Goal: Task Accomplishment & Management: Use online tool/utility

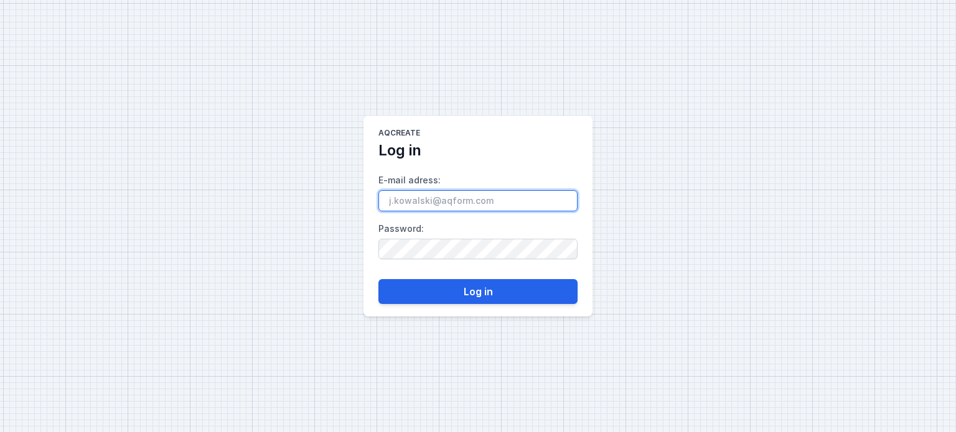
click at [418, 200] on input "E-mail adress :" at bounding box center [477, 200] width 199 height 21
click at [429, 196] on input "E-mail adress :" at bounding box center [477, 200] width 199 height 21
type input "[PERSON_NAME][EMAIL_ADDRESS][DOMAIN_NAME]"
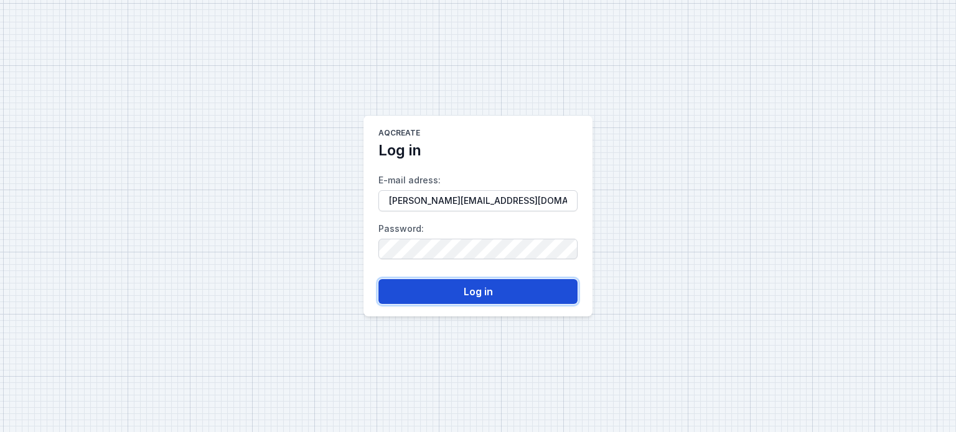
click at [426, 287] on button "Log in" at bounding box center [477, 291] width 199 height 25
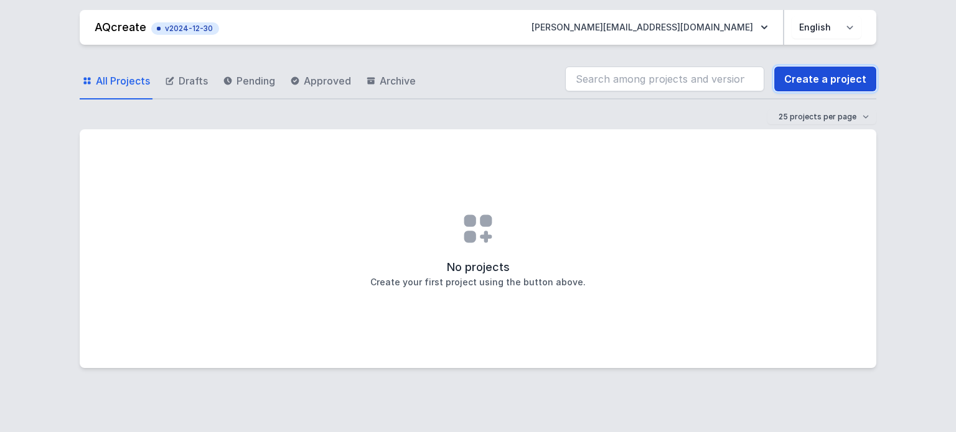
click at [834, 79] on link "Create a project" at bounding box center [825, 79] width 102 height 25
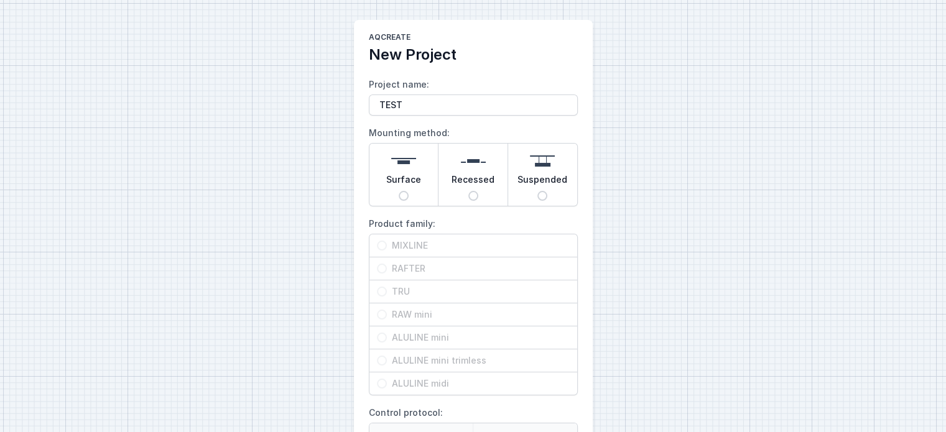
type input "TEST"
click at [405, 197] on input "Surface" at bounding box center [404, 196] width 10 height 10
radio input "true"
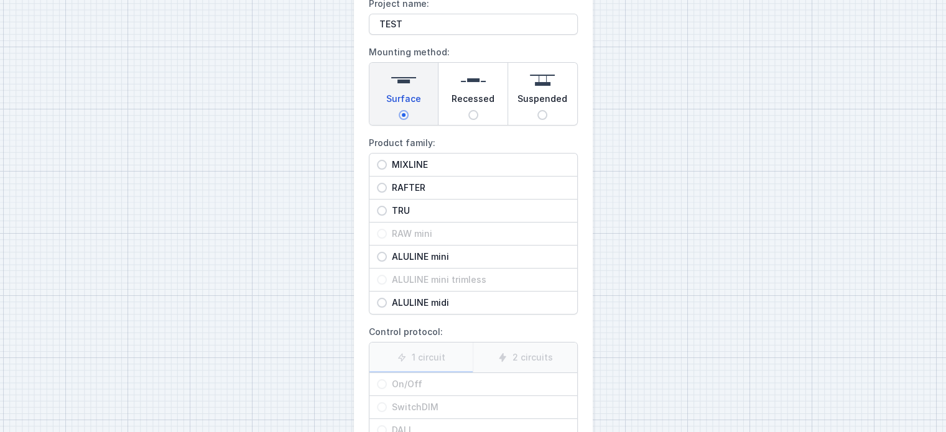
scroll to position [62, 0]
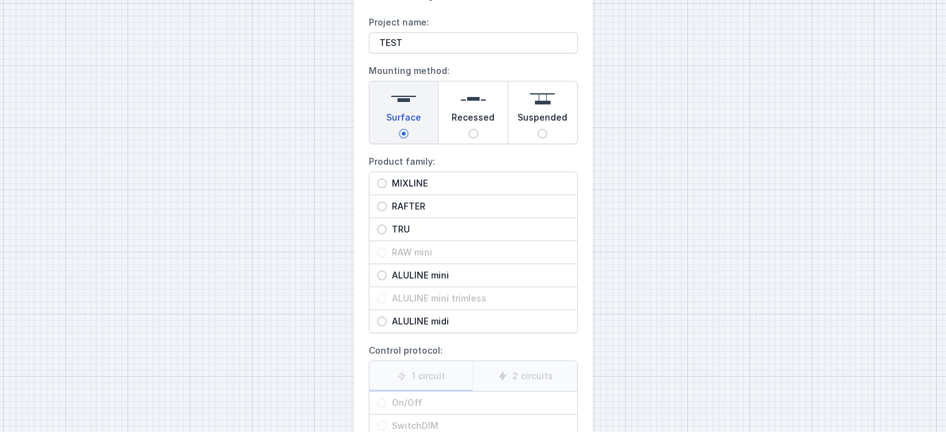
click at [381, 182] on input "MIXLINE" at bounding box center [382, 184] width 10 height 10
radio input "true"
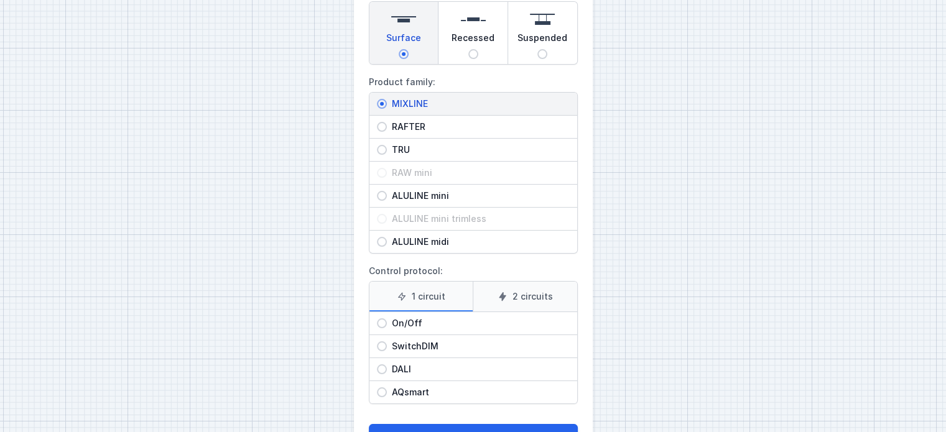
scroll to position [189, 0]
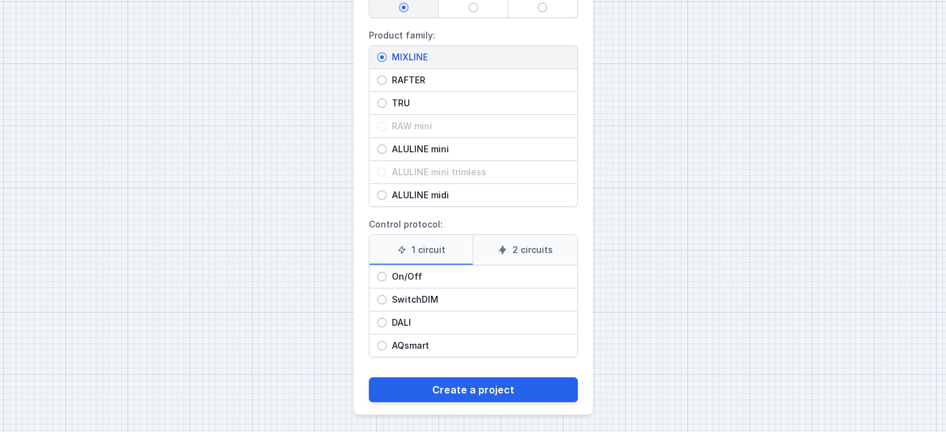
click at [528, 253] on label "2 circuits" at bounding box center [525, 250] width 105 height 30
click at [0, 0] on input "2 circuits" at bounding box center [0, 0] width 0 height 0
click at [387, 320] on span "DALI" at bounding box center [478, 323] width 183 height 12
click at [386, 320] on input "DALI" at bounding box center [382, 323] width 10 height 10
radio input "true"
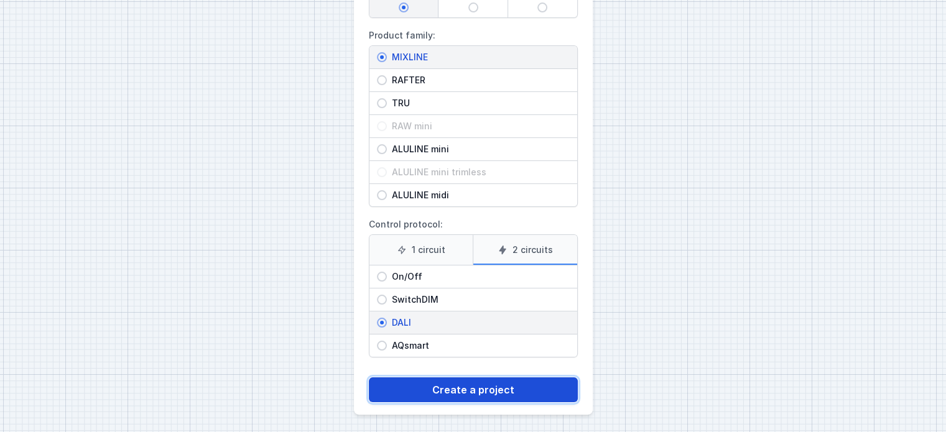
click at [456, 388] on button "Create a project" at bounding box center [473, 390] width 209 height 25
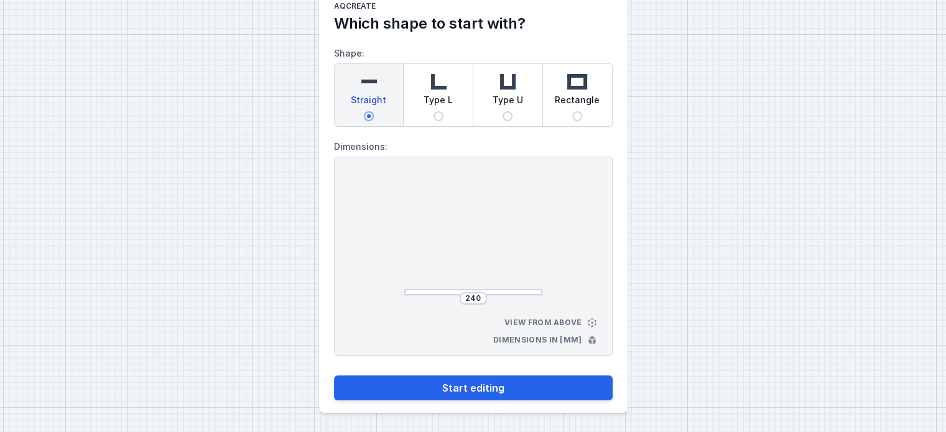
click at [506, 114] on input "Type U" at bounding box center [508, 116] width 10 height 10
radio input "true"
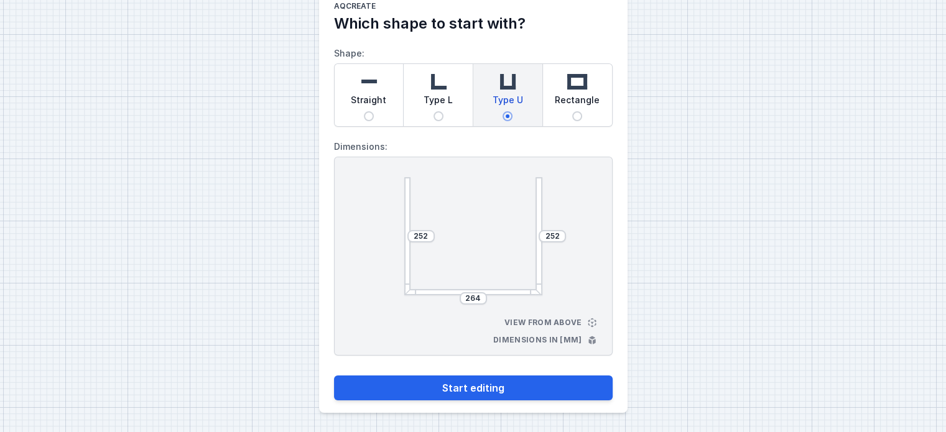
click at [405, 216] on div at bounding box center [407, 236] width 7 height 118
click at [424, 238] on input "252" at bounding box center [421, 236] width 20 height 10
drag, startPoint x: 429, startPoint y: 236, endPoint x: 400, endPoint y: 237, distance: 28.6
click at [400, 237] on div "252 252 264 View from above Dimensions in [mm]" at bounding box center [473, 256] width 279 height 199
click at [480, 301] on input "264" at bounding box center [474, 299] width 20 height 10
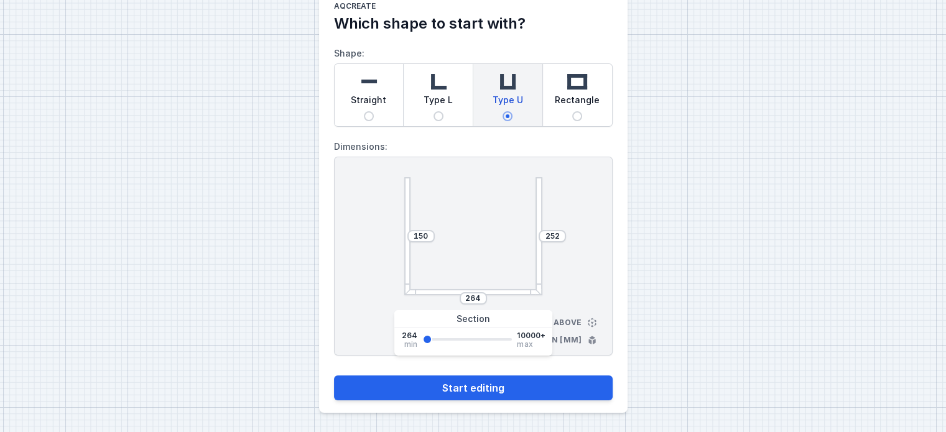
click at [486, 297] on div "264" at bounding box center [473, 298] width 27 height 12
click at [428, 233] on input "150" at bounding box center [421, 236] width 20 height 10
type input "1500"
click at [477, 223] on div at bounding box center [473, 236] width 138 height 118
click at [482, 298] on input "264" at bounding box center [474, 299] width 20 height 10
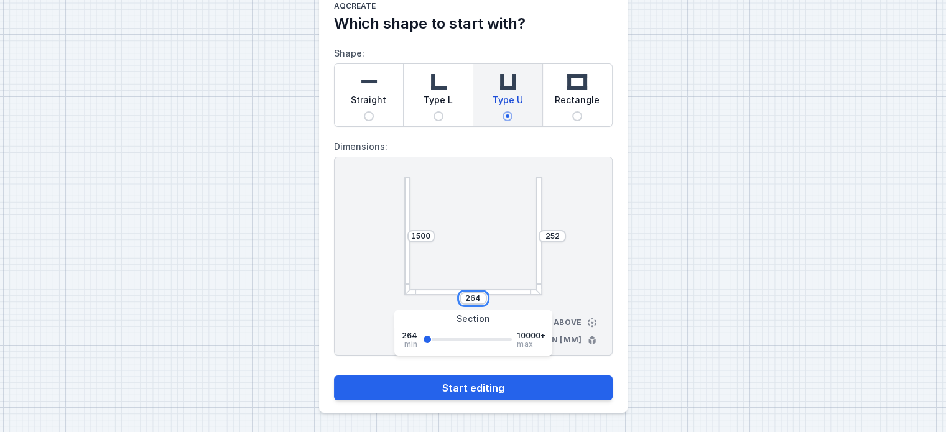
drag, startPoint x: 480, startPoint y: 296, endPoint x: 452, endPoint y: 294, distance: 28.7
click at [452, 294] on div "264" at bounding box center [473, 298] width 138 height 12
type input "1500"
click at [560, 236] on input "252" at bounding box center [553, 236] width 20 height 10
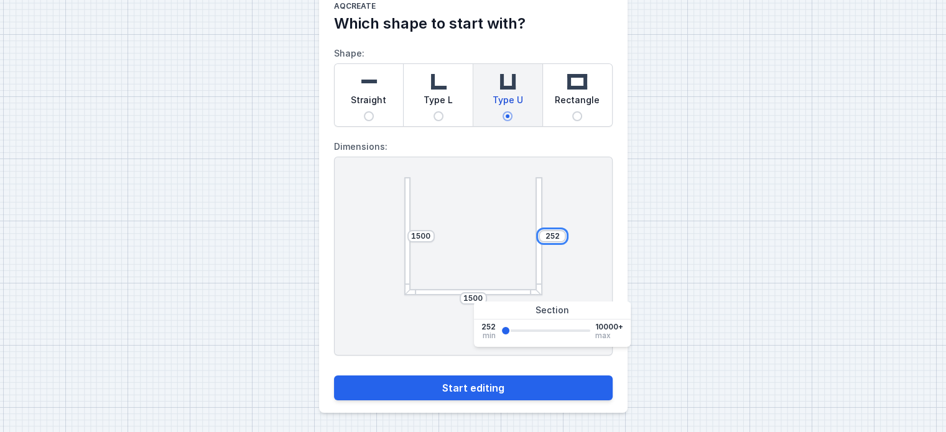
drag, startPoint x: 558, startPoint y: 231, endPoint x: 535, endPoint y: 230, distance: 23.1
click at [535, 230] on div "1500 252 1500" at bounding box center [473, 236] width 138 height 118
type input "1000"
click at [585, 264] on div "1500 1000 1500 View from above Dimensions in [mm]" at bounding box center [473, 256] width 279 height 199
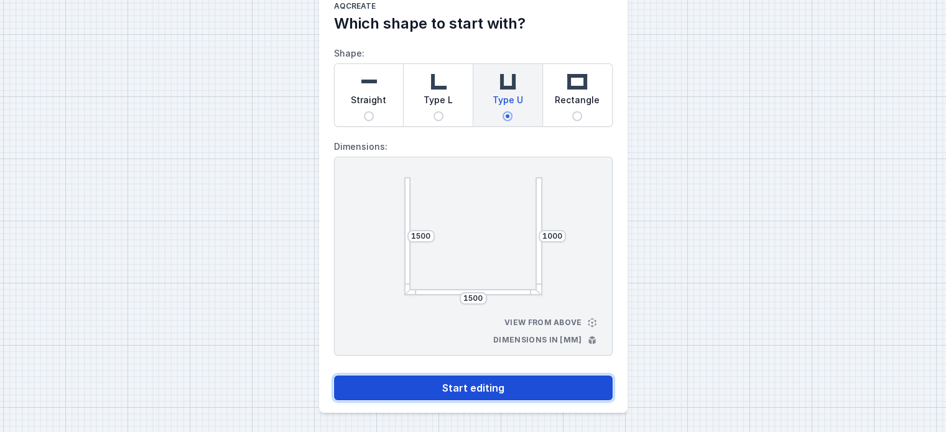
click at [482, 384] on button "Start editing" at bounding box center [473, 388] width 279 height 25
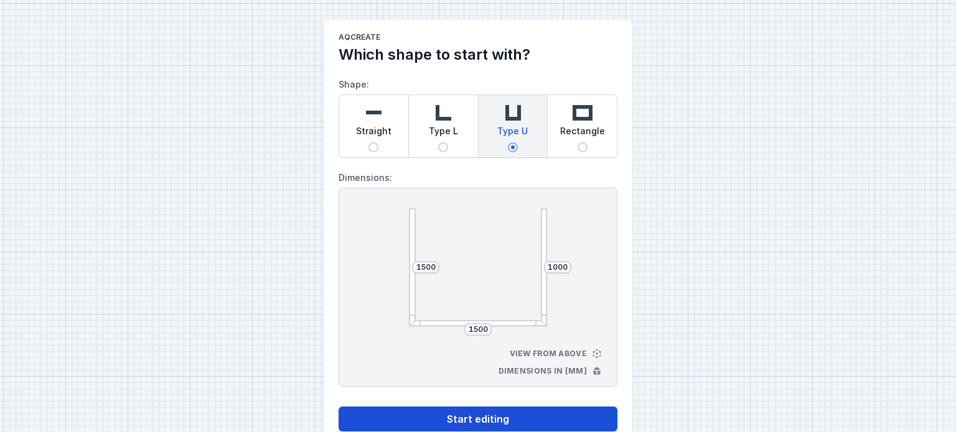
select select "4"
select select "true"
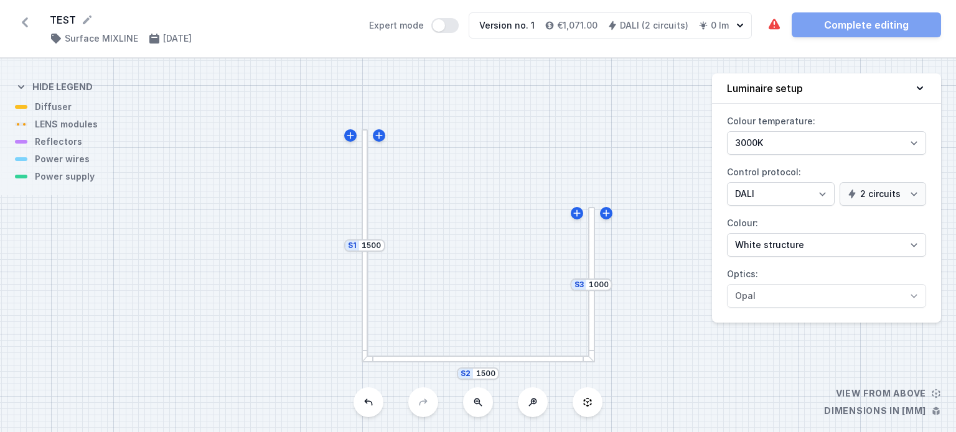
click at [350, 248] on div "S1 1500" at bounding box center [364, 246] width 41 height 12
click at [363, 220] on div at bounding box center [364, 245] width 7 height 233
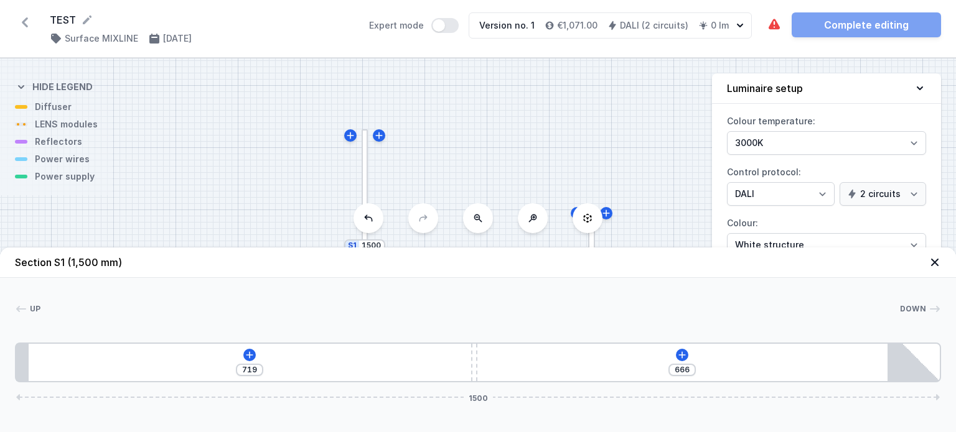
click at [363, 220] on icon at bounding box center [368, 218] width 10 height 10
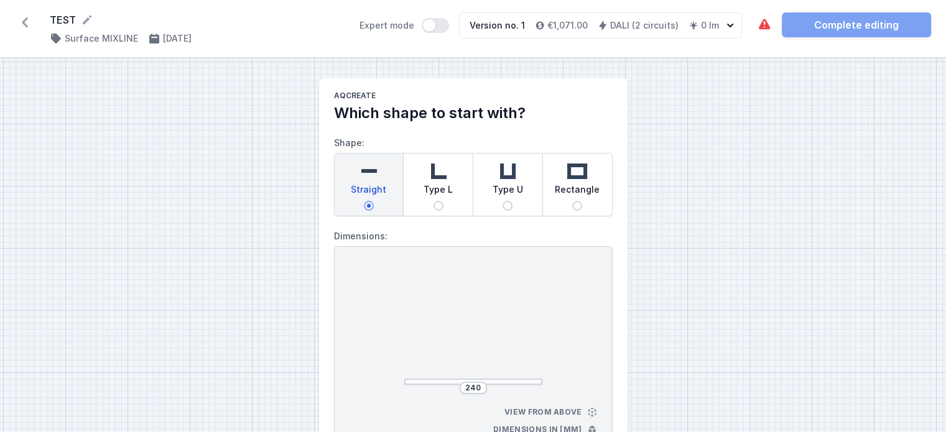
select select "4"
select select "true"
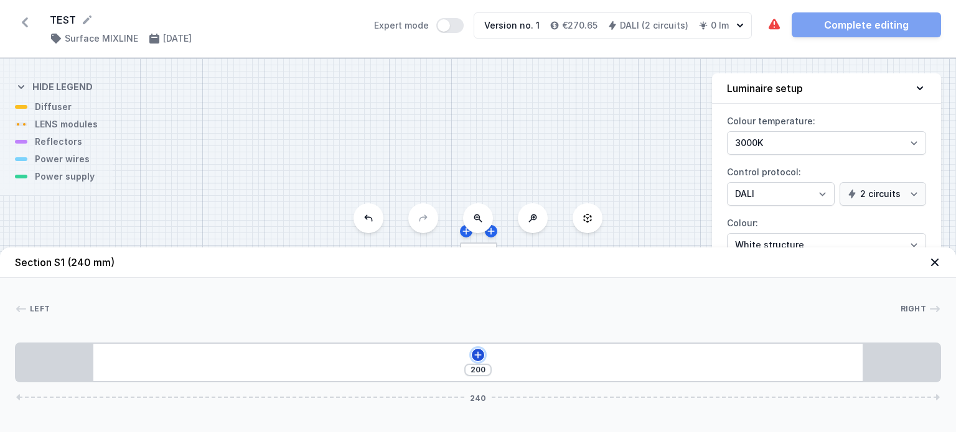
click at [477, 355] on icon at bounding box center [477, 355] width 7 height 7
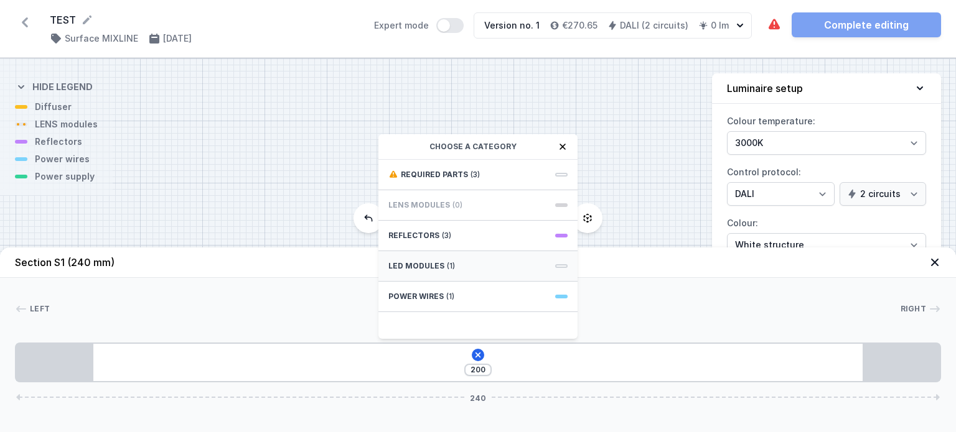
click at [453, 261] on div "LED modules (1)" at bounding box center [477, 266] width 199 height 30
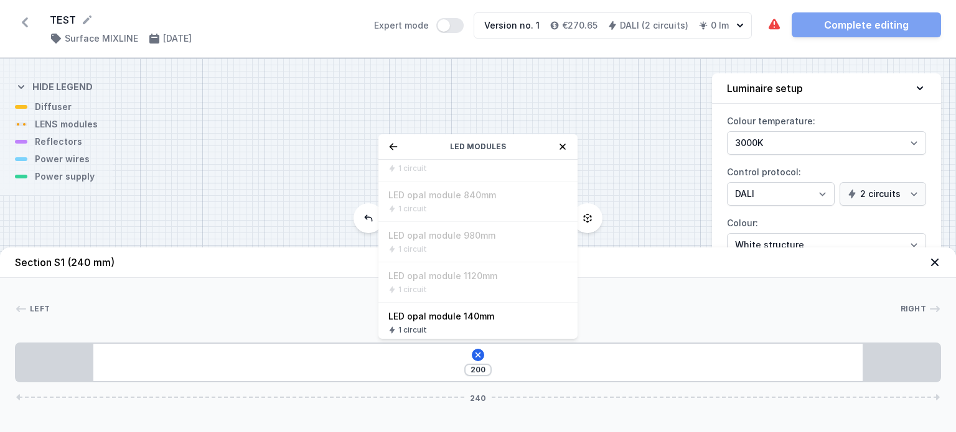
scroll to position [124, 0]
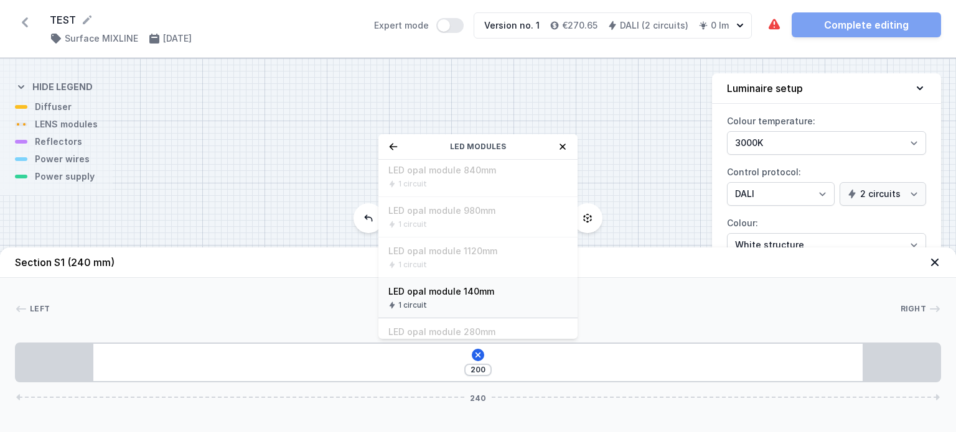
click at [419, 291] on span "LED opal module 140mm" at bounding box center [477, 292] width 179 height 12
type input "60"
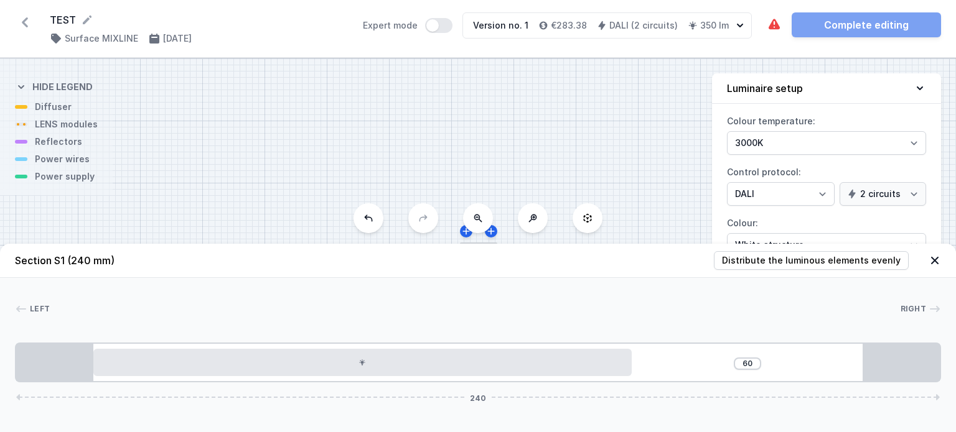
click at [369, 218] on icon at bounding box center [368, 218] width 10 height 10
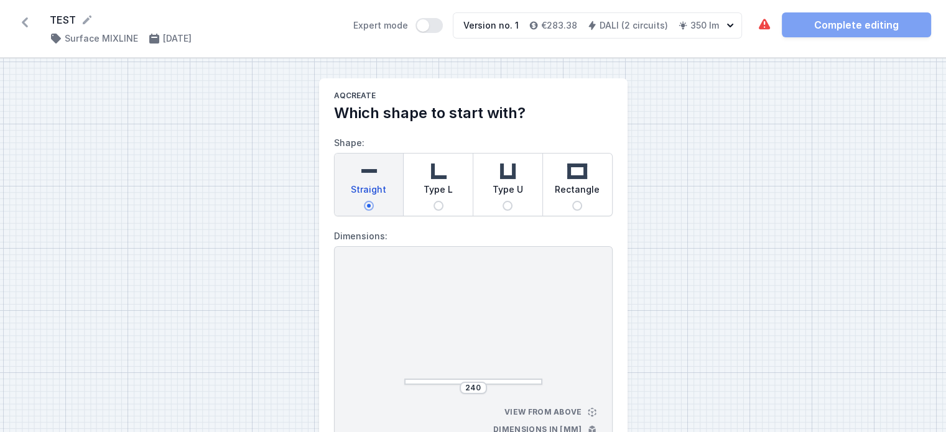
select select "4"
select select "true"
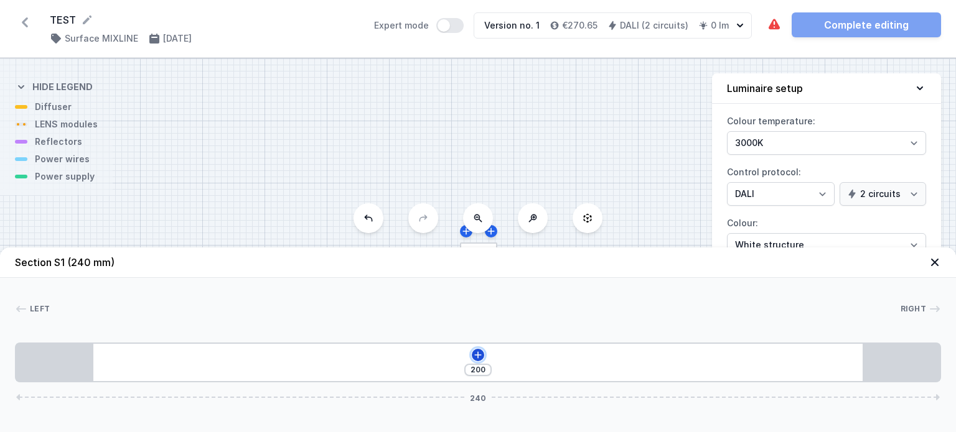
click at [478, 352] on icon at bounding box center [477, 355] width 7 height 7
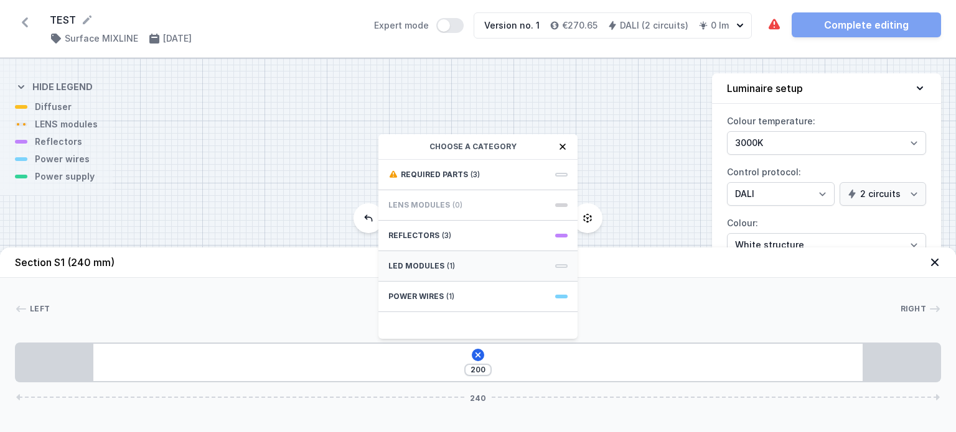
click at [495, 258] on div "LED modules (1)" at bounding box center [477, 266] width 199 height 30
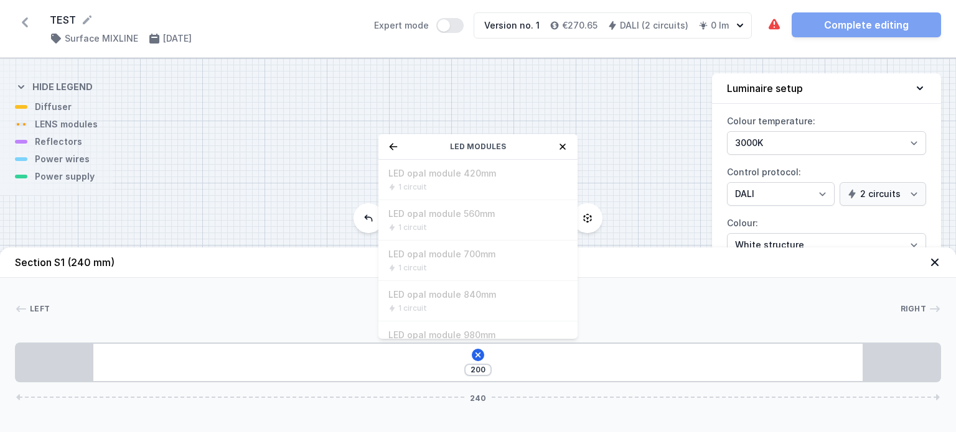
click at [392, 141] on div "LED modules" at bounding box center [477, 147] width 199 height 26
click at [392, 142] on div "LED modules" at bounding box center [477, 147] width 199 height 26
click at [565, 148] on icon at bounding box center [562, 147] width 10 height 10
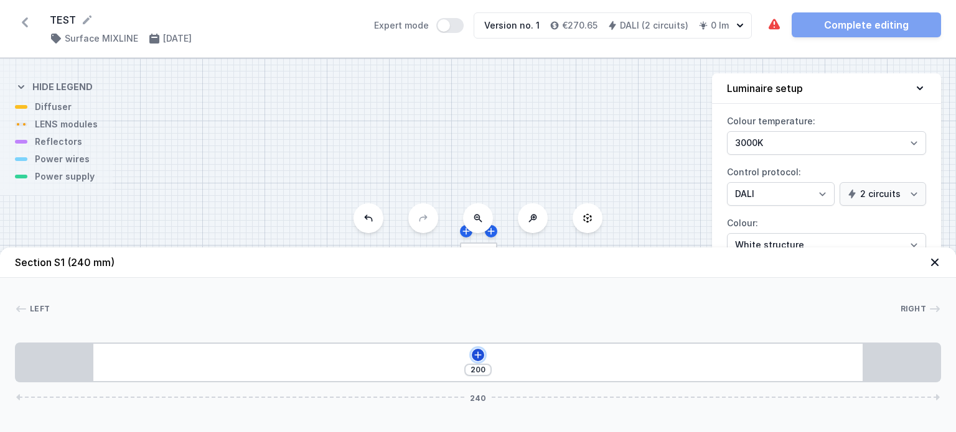
click at [480, 350] on icon at bounding box center [478, 355] width 10 height 10
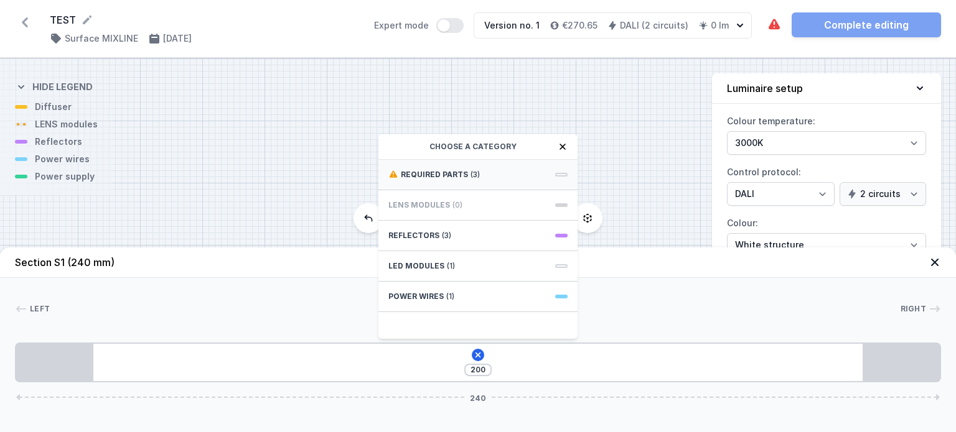
click at [442, 175] on span "Required parts" at bounding box center [434, 175] width 67 height 10
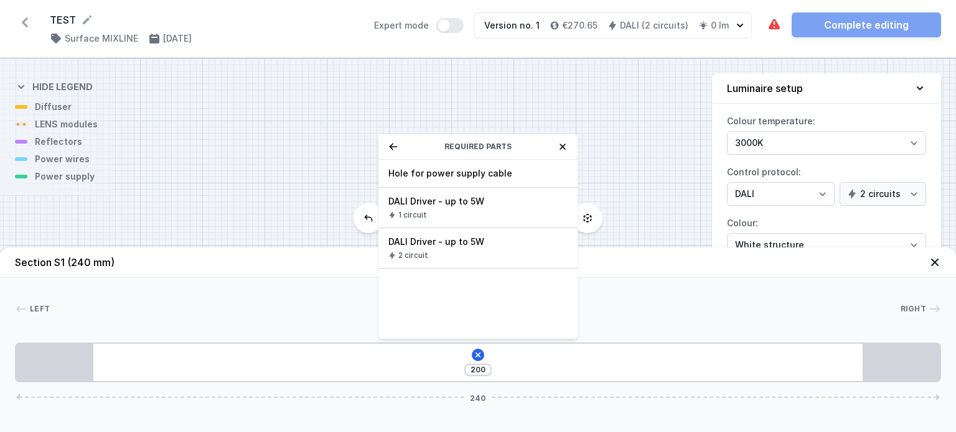
click at [558, 144] on icon at bounding box center [562, 147] width 10 height 10
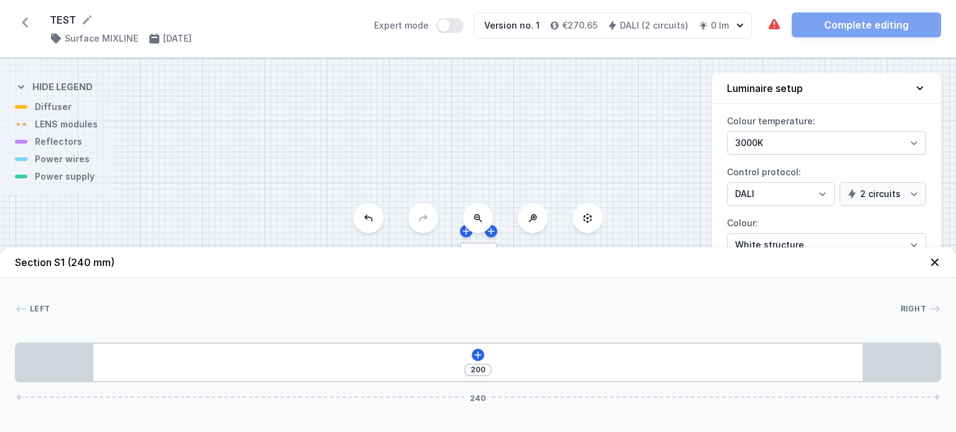
click at [20, 18] on icon at bounding box center [25, 22] width 20 height 20
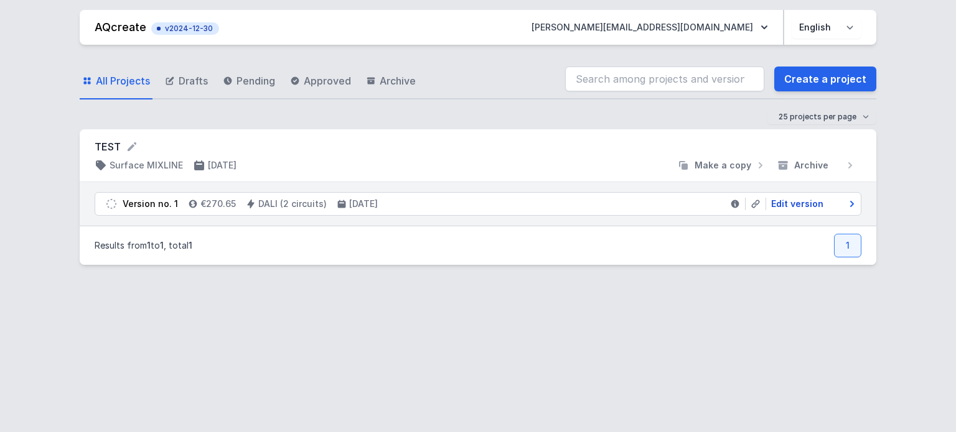
click at [788, 205] on span "Edit version" at bounding box center [797, 204] width 52 height 12
select select "4"
select select "true"
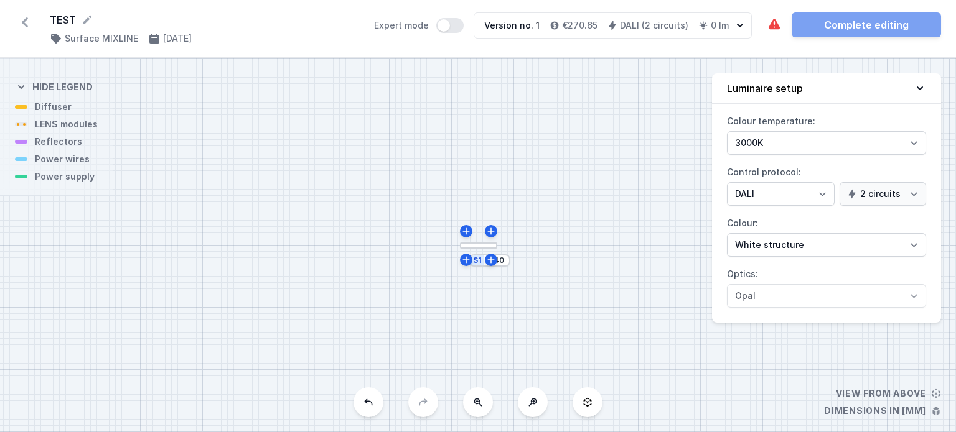
click at [22, 19] on icon at bounding box center [25, 22] width 20 height 20
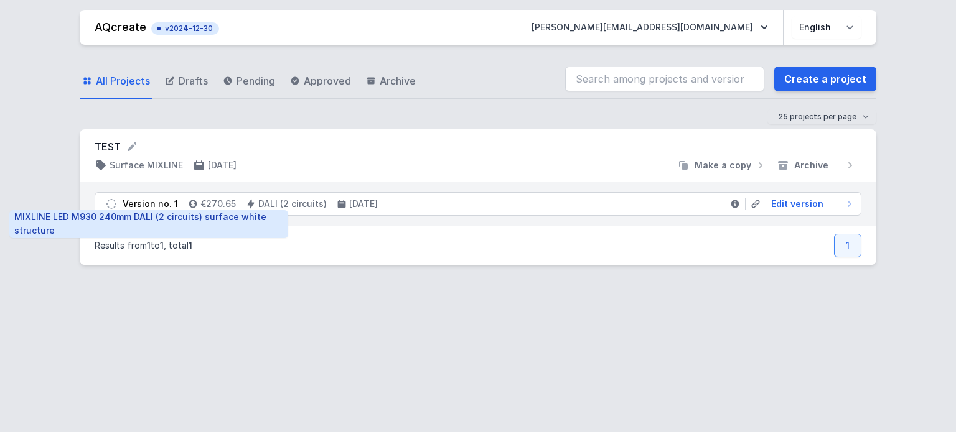
click at [146, 201] on div "Version no. 1" at bounding box center [150, 204] width 55 height 12
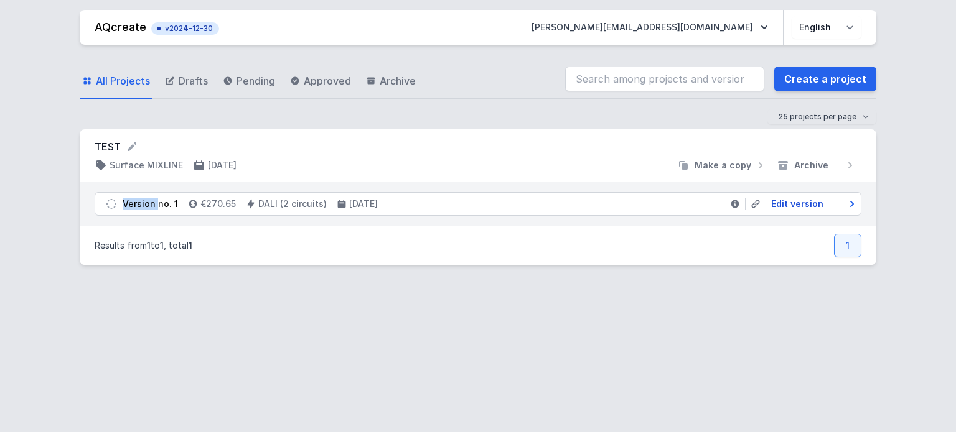
click at [794, 202] on span "Edit version" at bounding box center [797, 204] width 52 height 12
select select "4"
select select "true"
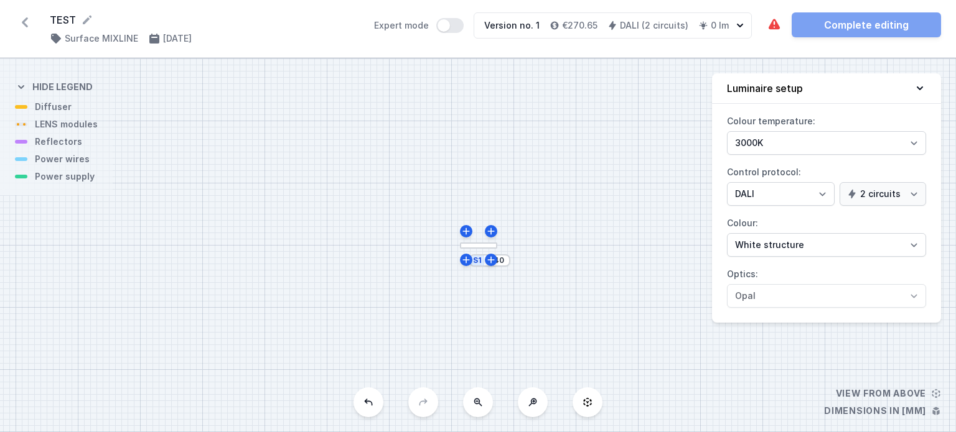
click at [475, 251] on div "S1 240" at bounding box center [478, 245] width 956 height 374
click at [837, 24] on div "The required parts have not been added. The luminous element has not been added…" at bounding box center [854, 24] width 174 height 25
select select "4"
select select "true"
click at [21, 26] on icon at bounding box center [25, 22] width 20 height 20
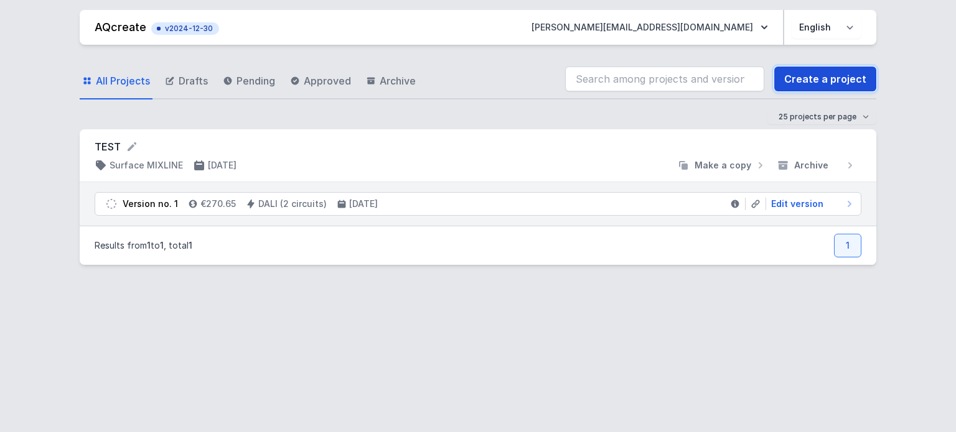
click at [789, 82] on link "Create a project" at bounding box center [825, 79] width 102 height 25
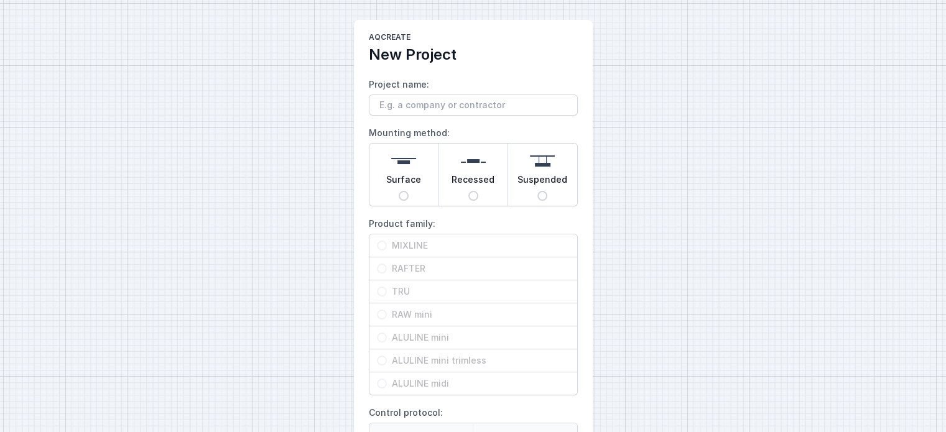
click at [398, 203] on div "Surface" at bounding box center [404, 175] width 69 height 62
click at [399, 201] on input "Surface" at bounding box center [404, 196] width 10 height 10
radio input "true"
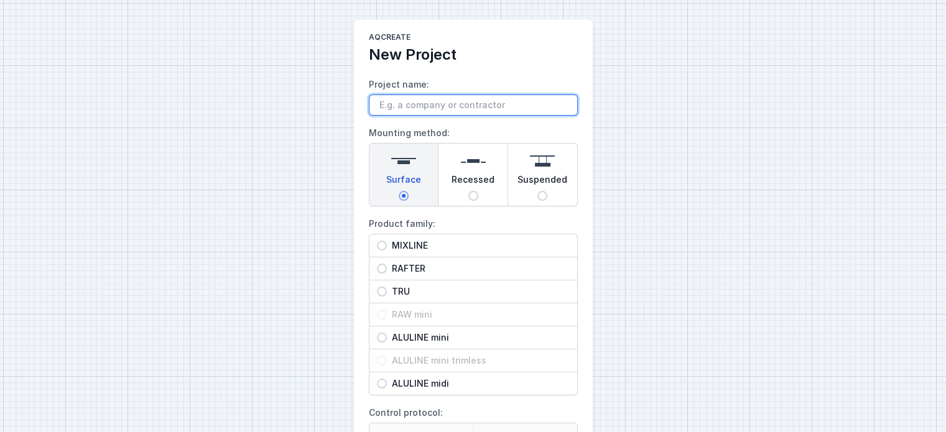
click at [398, 109] on input "Project name:" at bounding box center [473, 105] width 209 height 21
type input "R"
type input "TEST"
click at [375, 246] on div "MIXLINE" at bounding box center [474, 246] width 208 height 22
click at [377, 246] on input "MIXLINE" at bounding box center [382, 246] width 10 height 10
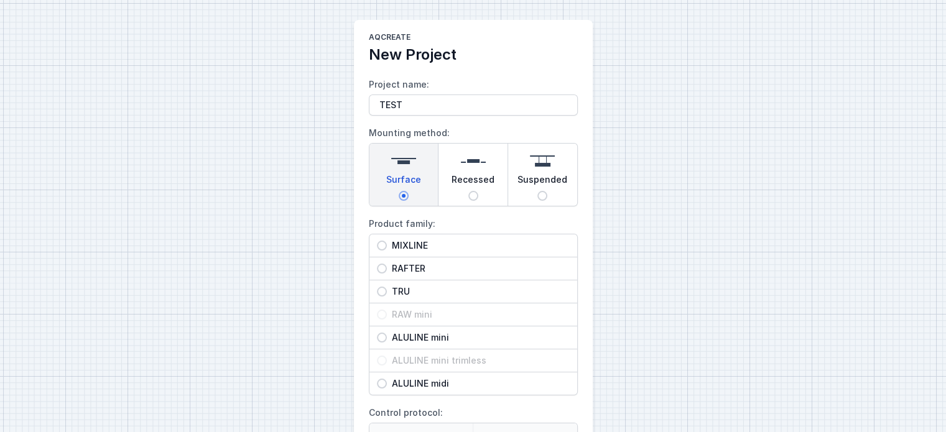
radio input "true"
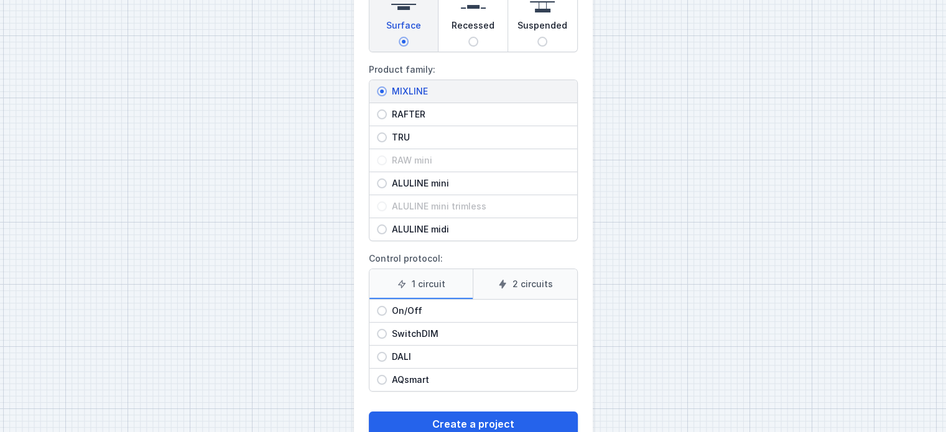
scroll to position [189, 0]
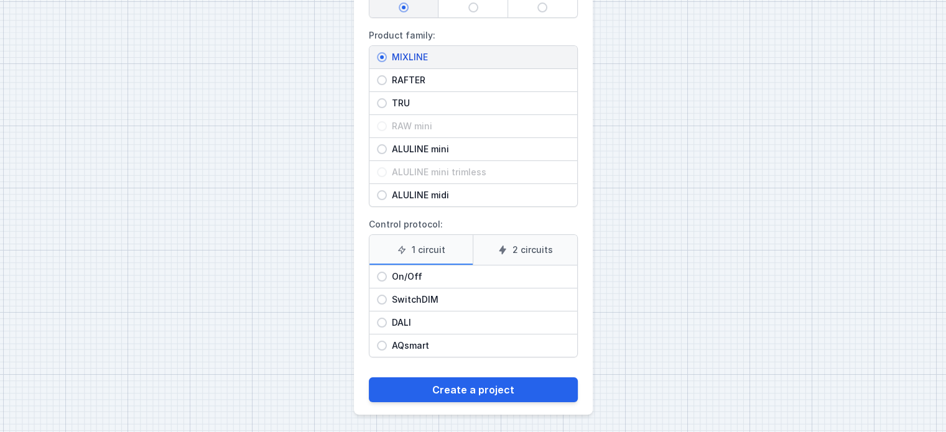
click at [518, 246] on label "2 circuits" at bounding box center [525, 250] width 105 height 30
click at [0, 0] on input "2 circuits" at bounding box center [0, 0] width 0 height 0
click at [397, 306] on div "SwitchDIM" at bounding box center [474, 300] width 208 height 22
click at [387, 305] on input "SwitchDIM" at bounding box center [382, 300] width 10 height 10
radio input "true"
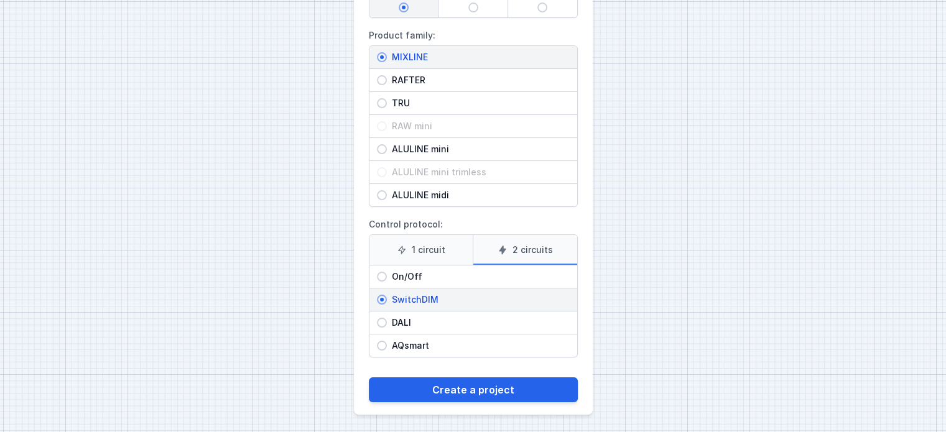
click at [400, 317] on span "DALI" at bounding box center [478, 323] width 183 height 12
click at [387, 318] on input "DALI" at bounding box center [382, 323] width 10 height 10
radio input "true"
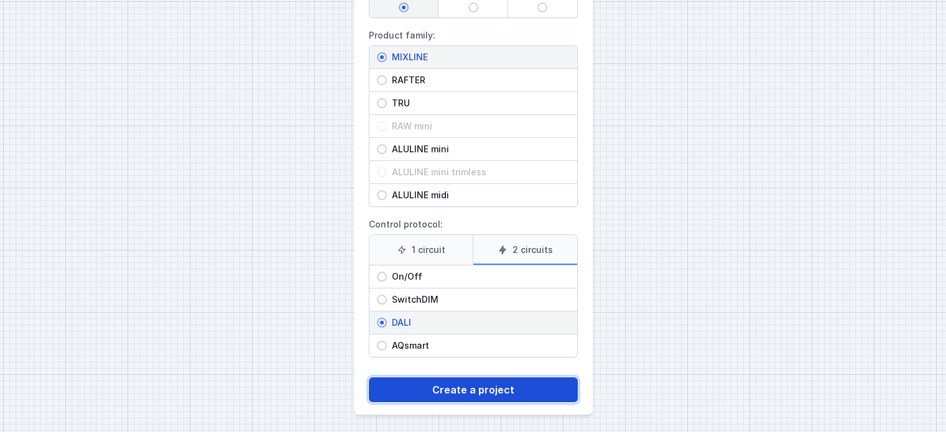
click at [485, 388] on button "Create a project" at bounding box center [473, 390] width 209 height 25
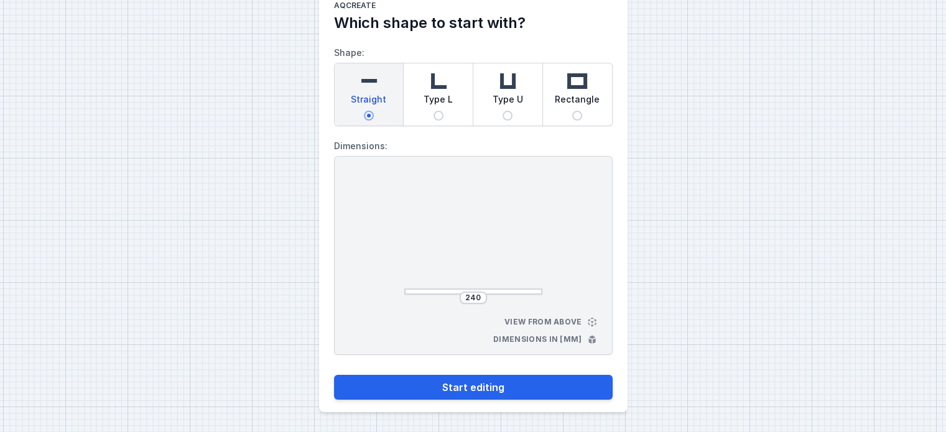
scroll to position [31, 0]
click at [502, 89] on img at bounding box center [507, 81] width 25 height 25
click at [503, 111] on input "Type U" at bounding box center [508, 116] width 10 height 10
radio input "true"
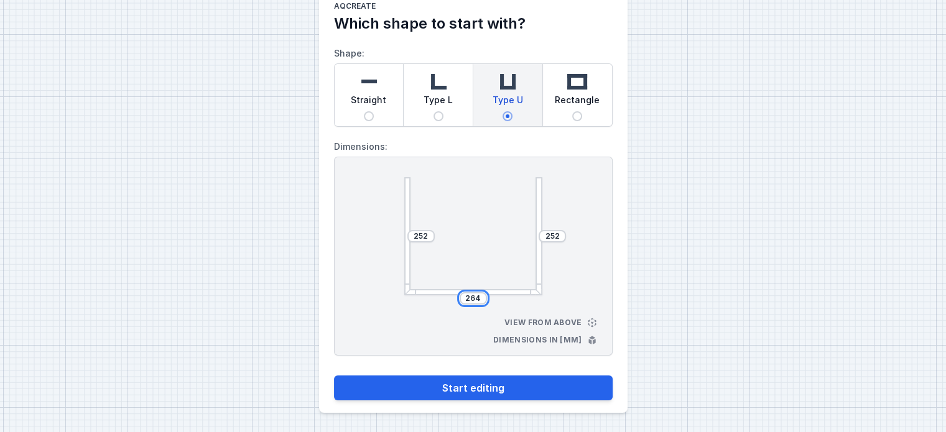
click at [473, 295] on input "264" at bounding box center [474, 299] width 20 height 10
type input "2000"
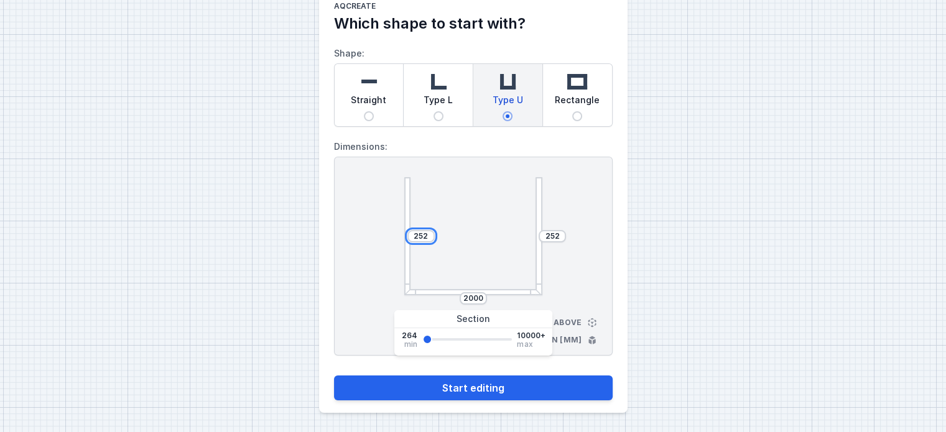
click at [416, 231] on input "252" at bounding box center [421, 236] width 20 height 10
type input "3000"
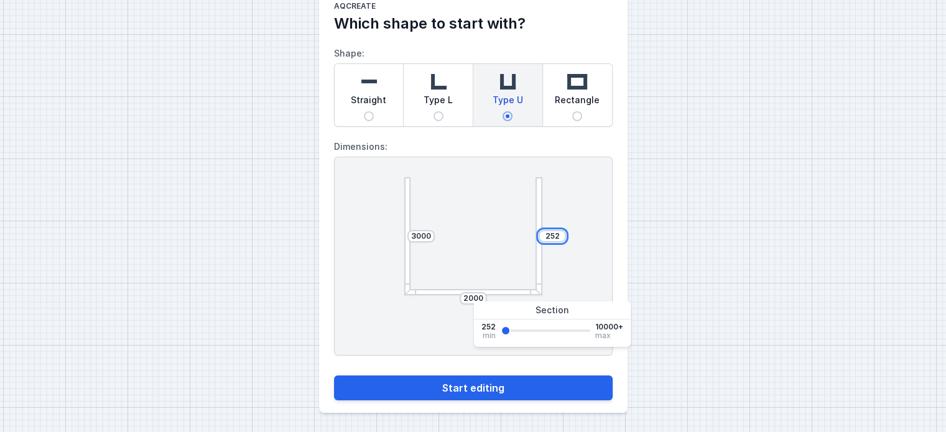
click at [553, 235] on input "252" at bounding box center [553, 236] width 20 height 10
click at [553, 233] on input "252" at bounding box center [553, 236] width 20 height 10
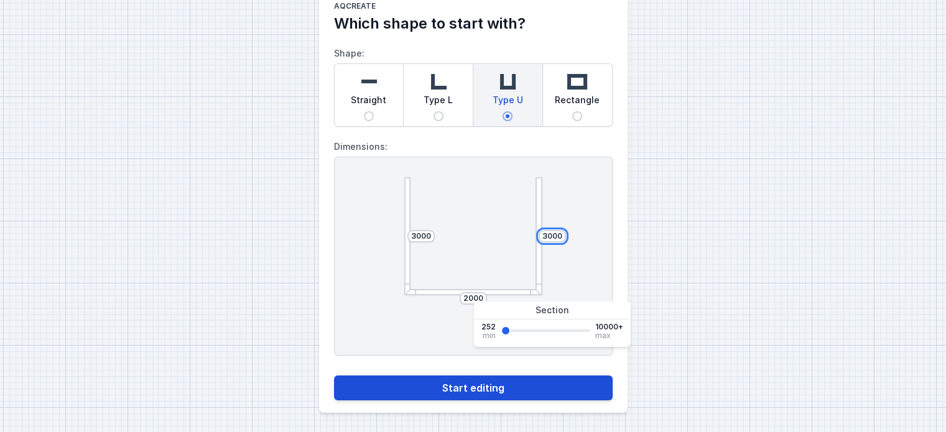
type input "3000"
click at [524, 386] on button "Start editing" at bounding box center [473, 388] width 279 height 25
select select "4"
select select "true"
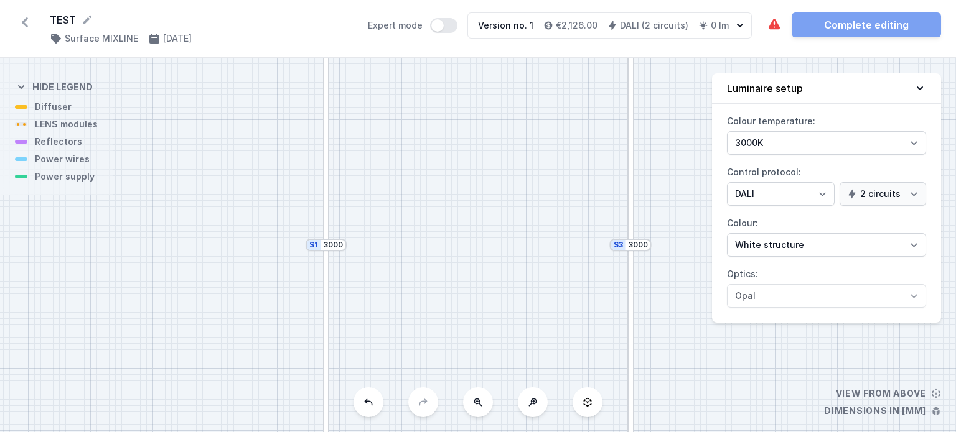
click at [328, 172] on div at bounding box center [326, 128] width 7 height 233
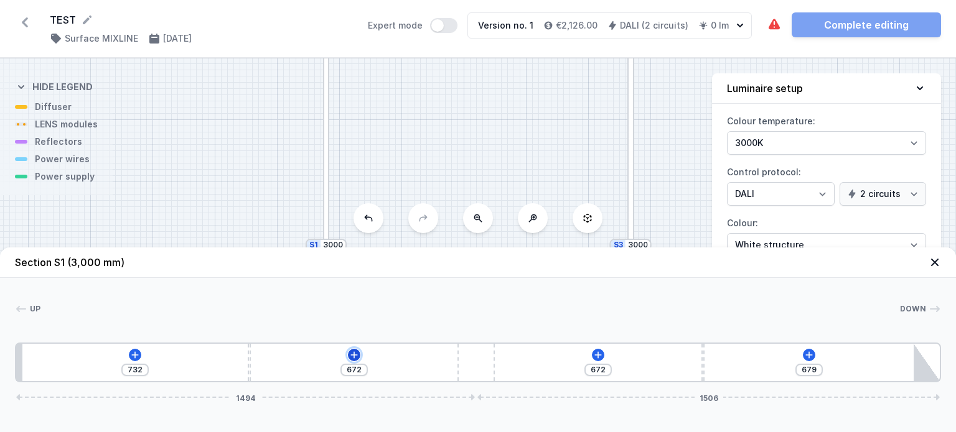
click at [356, 359] on icon at bounding box center [354, 355] width 10 height 10
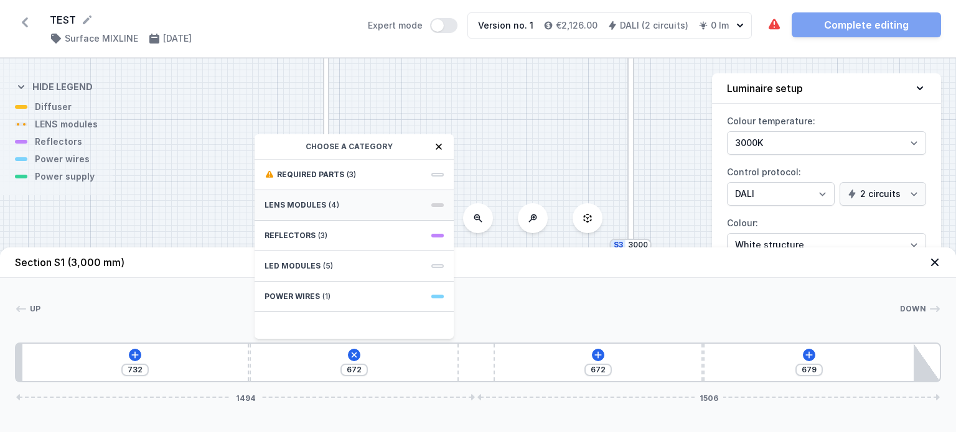
click at [298, 207] on span "LENS modules" at bounding box center [295, 205] width 62 height 10
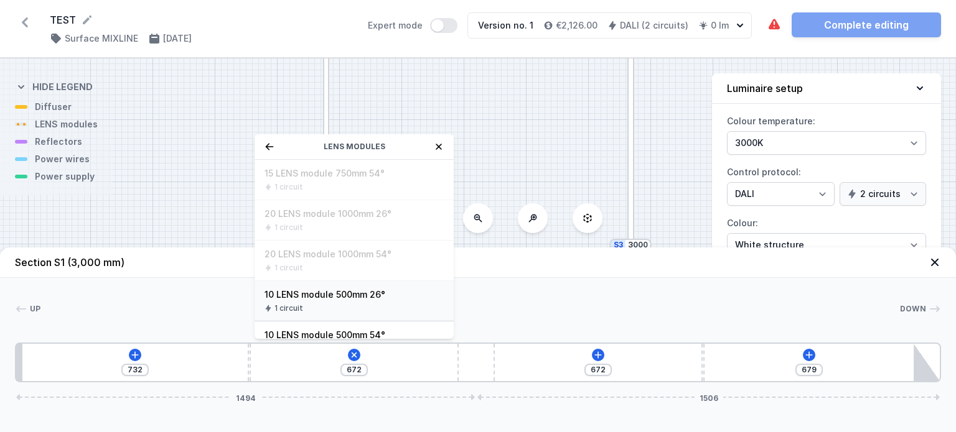
click at [316, 287] on div "10 LENS module 500mm 26° 1 circuit" at bounding box center [353, 301] width 199 height 40
type input "177"
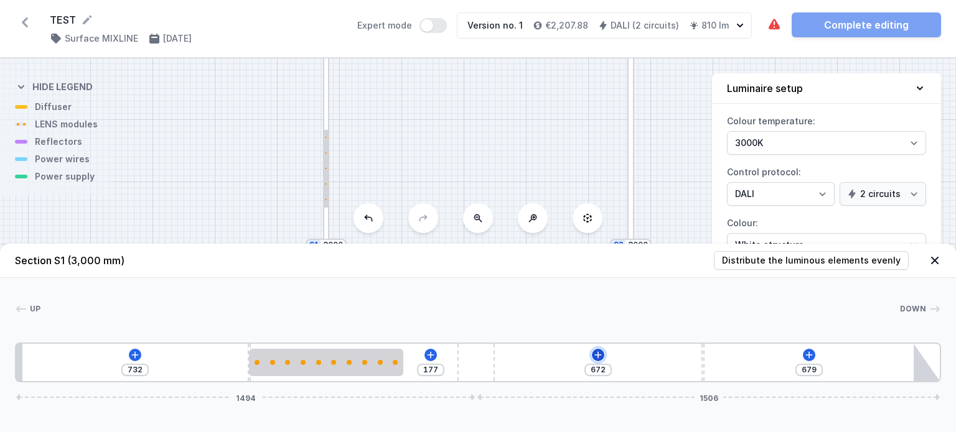
click at [595, 355] on icon at bounding box center [597, 355] width 7 height 7
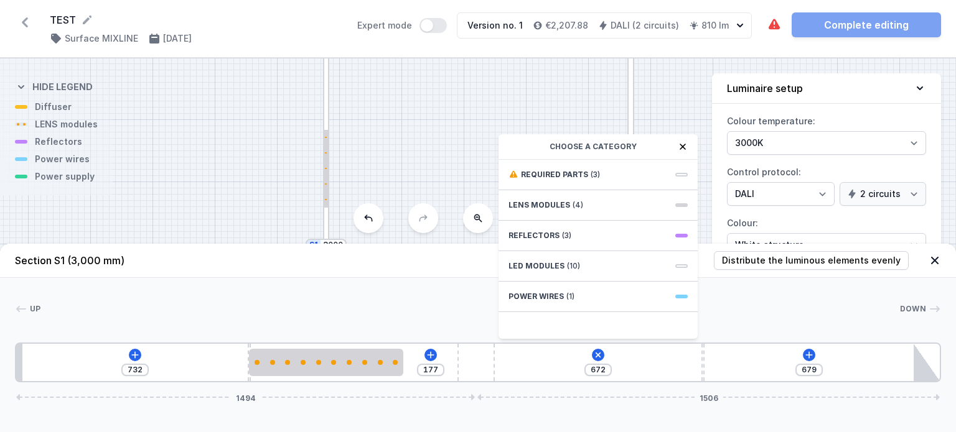
click at [539, 204] on span "LENS modules" at bounding box center [539, 205] width 62 height 10
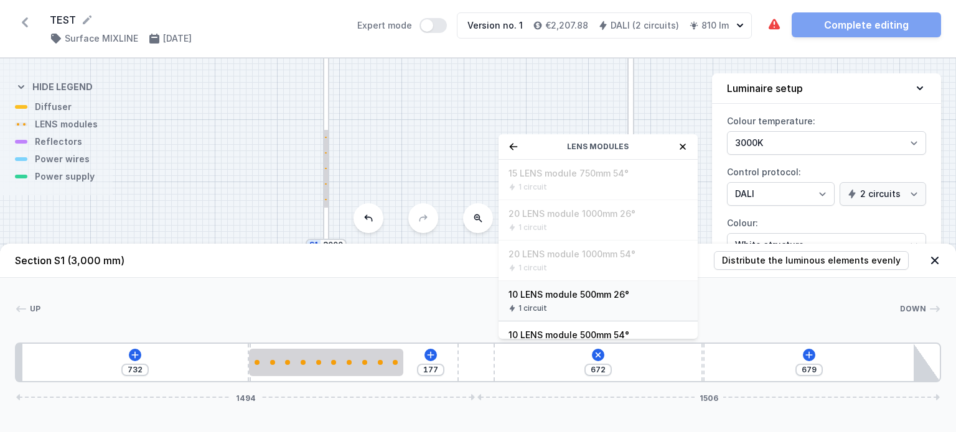
click at [577, 305] on div "1 circuit" at bounding box center [597, 309] width 179 height 10
type input "172"
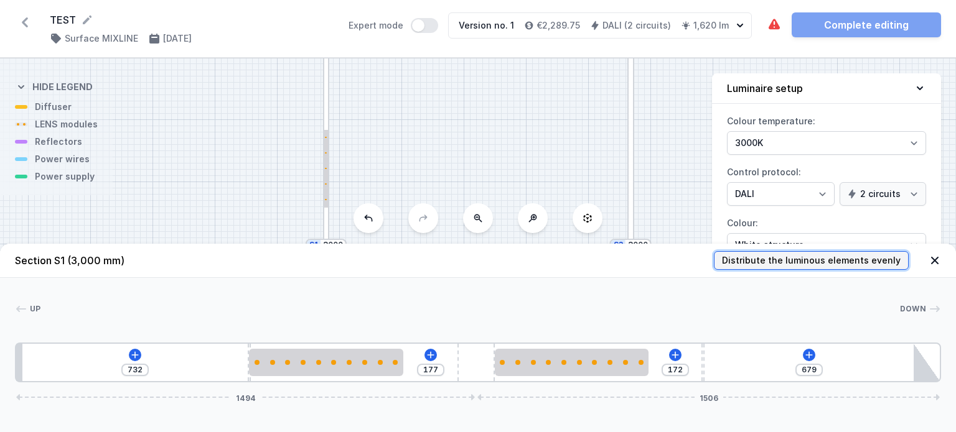
click at [782, 264] on span "Distribute the luminous elements evenly" at bounding box center [811, 260] width 179 height 12
type input "267"
type input "581"
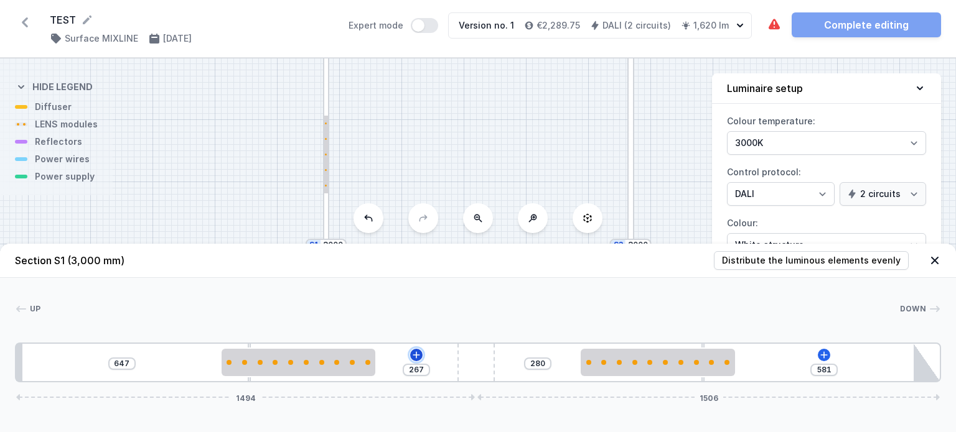
click at [415, 353] on icon at bounding box center [416, 355] width 10 height 10
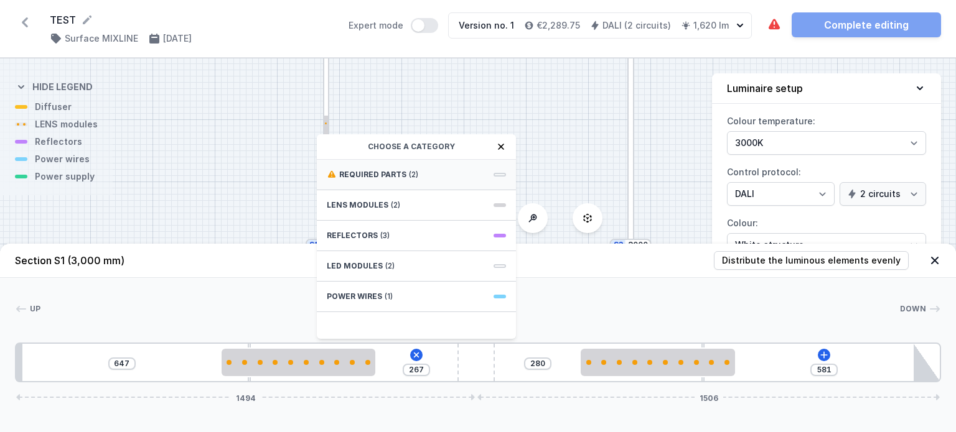
click at [354, 184] on div "Required parts (2)" at bounding box center [416, 175] width 199 height 30
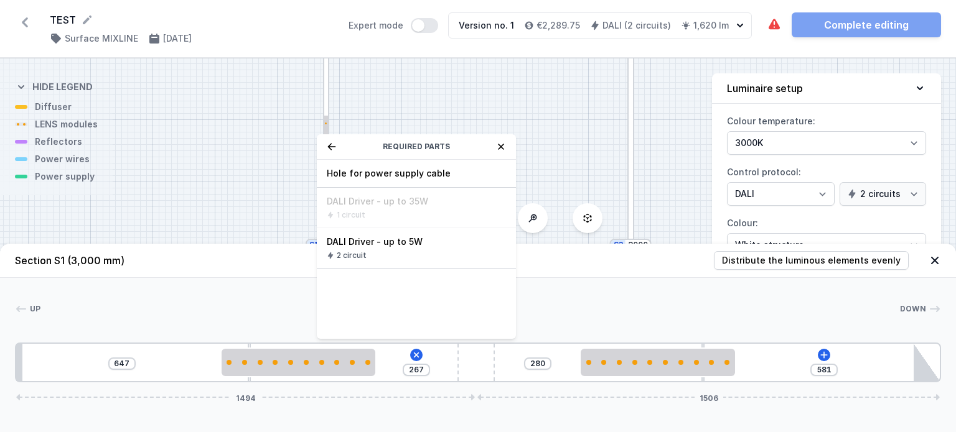
click at [353, 172] on span "Hole for power supply cable" at bounding box center [416, 173] width 179 height 12
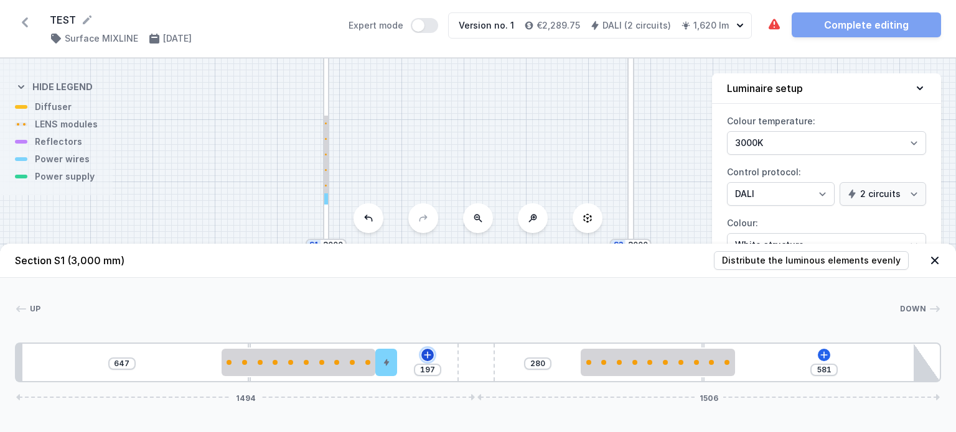
click at [421, 357] on button at bounding box center [427, 355] width 12 height 12
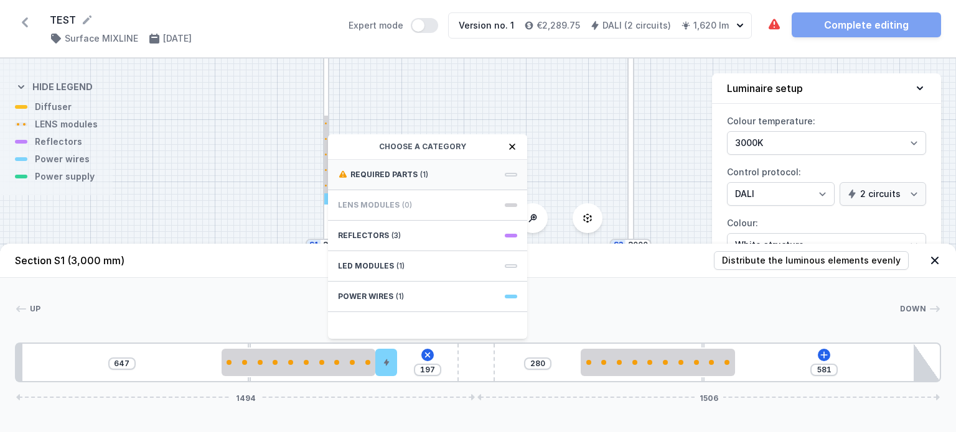
click at [376, 181] on div "Required parts (1)" at bounding box center [427, 175] width 199 height 30
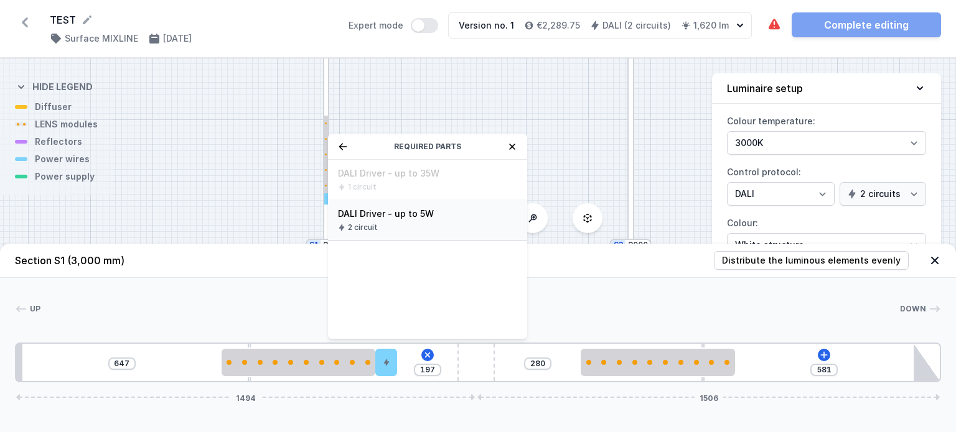
click at [374, 221] on div "DALI Driver - up to 5W 2 circuit" at bounding box center [427, 220] width 199 height 40
type input "47"
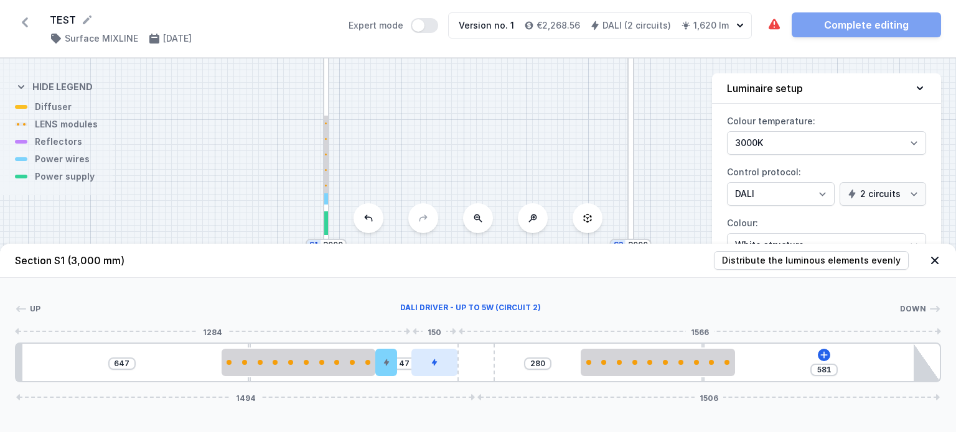
drag, startPoint x: 431, startPoint y: 370, endPoint x: 457, endPoint y: 363, distance: 26.9
click at [457, 363] on div at bounding box center [434, 362] width 46 height 27
drag, startPoint x: 386, startPoint y: 368, endPoint x: 403, endPoint y: 368, distance: 17.4
click at [403, 368] on div "647 47 280 581 1494 1506" at bounding box center [478, 363] width 926 height 40
click at [828, 361] on div "647 47 280 581 1494 1506" at bounding box center [478, 363] width 926 height 40
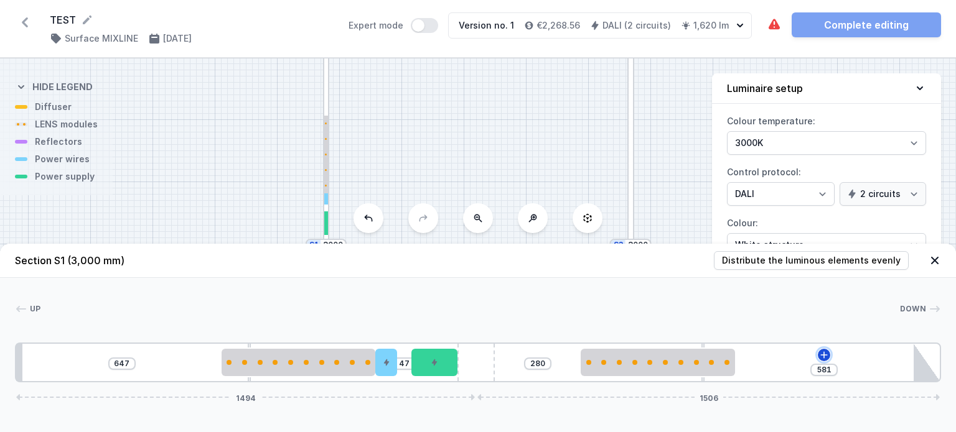
click at [821, 358] on icon at bounding box center [824, 355] width 10 height 10
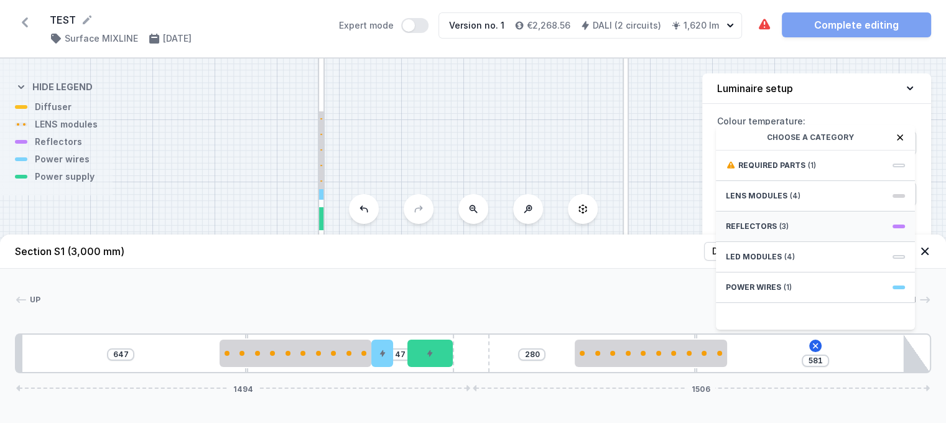
click at [755, 231] on span "Reflectors" at bounding box center [751, 227] width 51 height 10
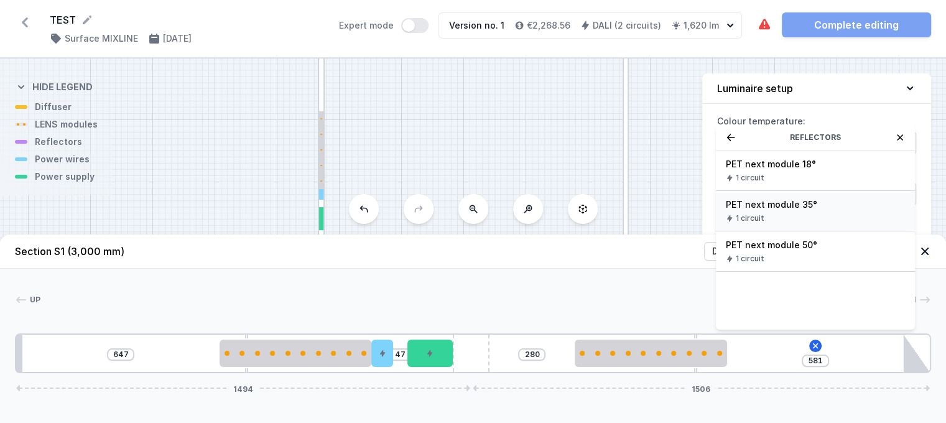
click at [750, 211] on span "PET next module 35°" at bounding box center [815, 204] width 179 height 12
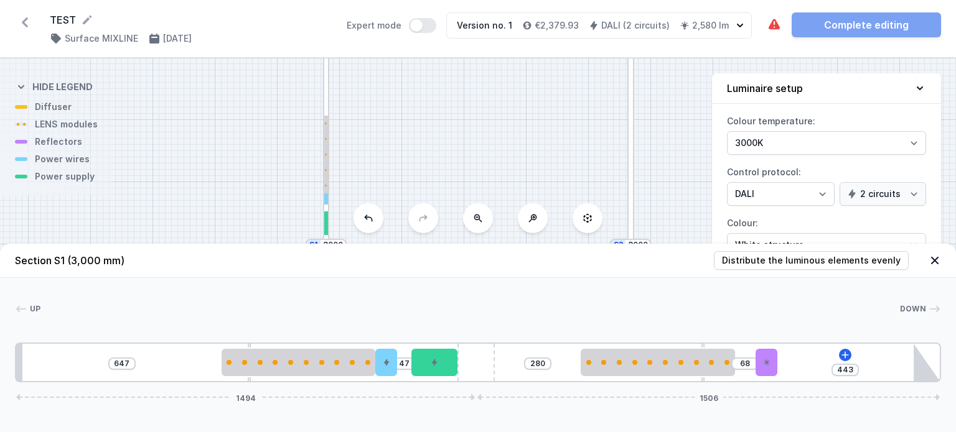
type input "440"
type input "71"
type input "436"
type input "75"
type input "432"
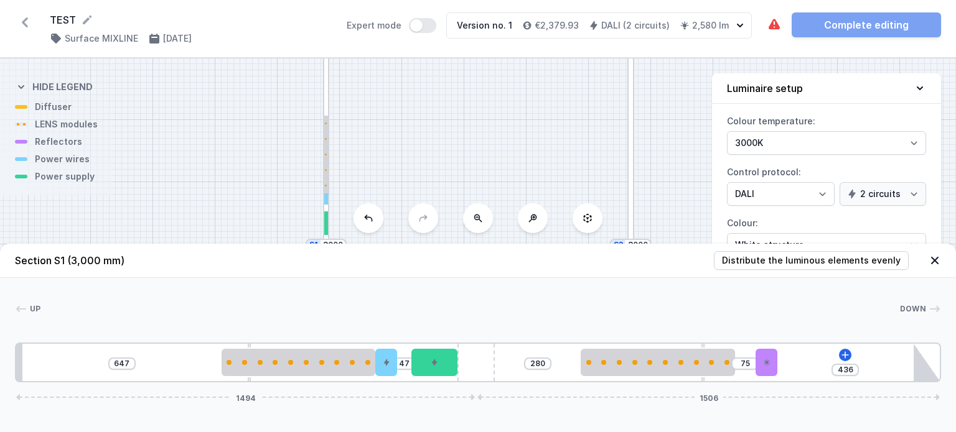
type input "79"
type input "430"
type input "81"
drag, startPoint x: 749, startPoint y: 360, endPoint x: 788, endPoint y: 360, distance: 39.8
click at [788, 360] on div "647 47 280 81 430 1494 1506" at bounding box center [478, 363] width 926 height 40
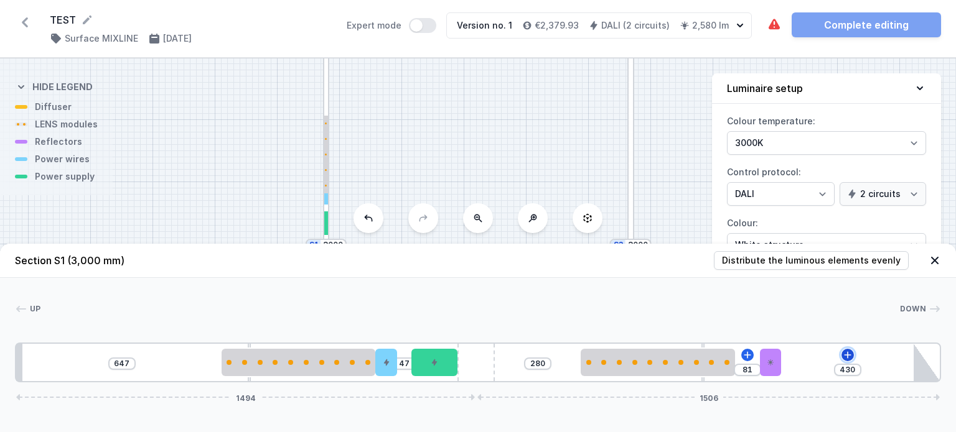
click at [845, 350] on icon at bounding box center [847, 355] width 10 height 10
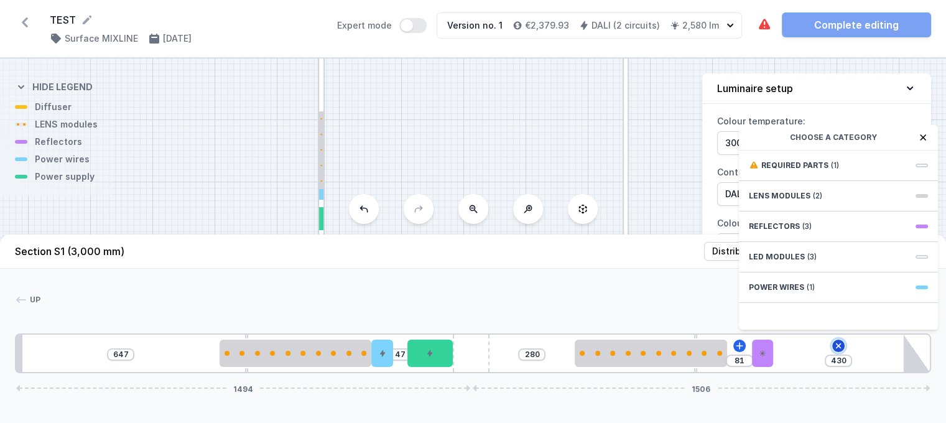
click at [834, 352] on icon at bounding box center [839, 346] width 14 height 14
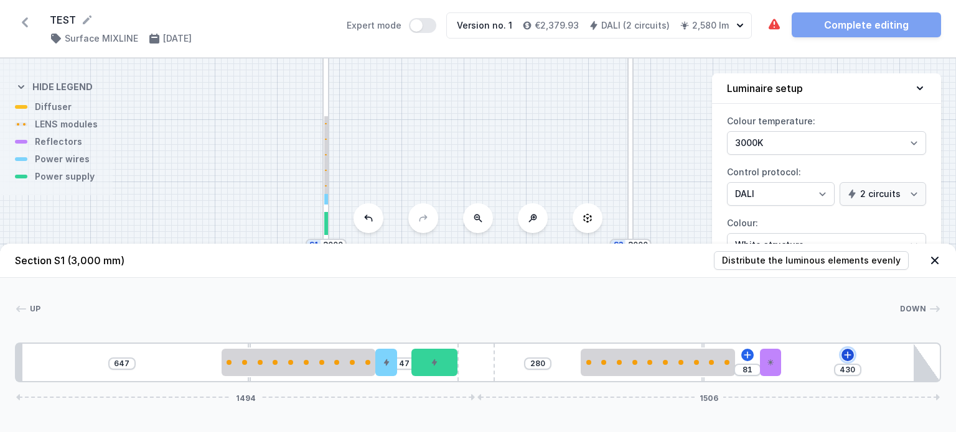
click at [849, 359] on icon at bounding box center [847, 355] width 10 height 10
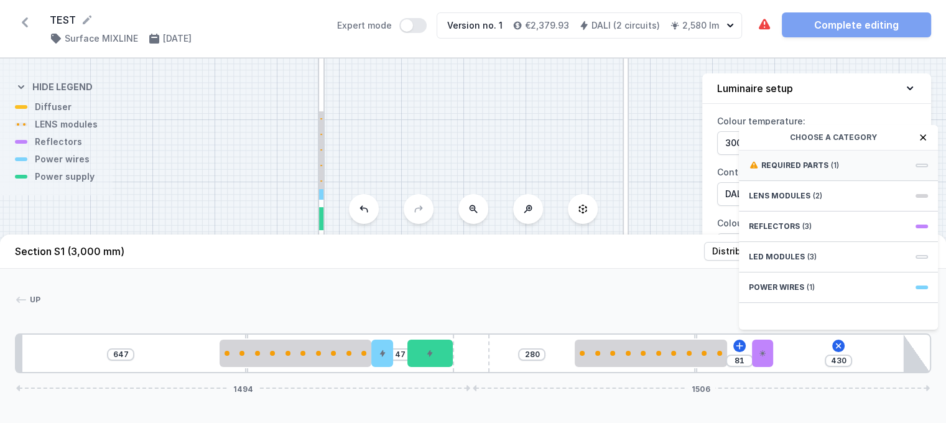
click at [780, 170] on span "Required parts" at bounding box center [795, 166] width 67 height 10
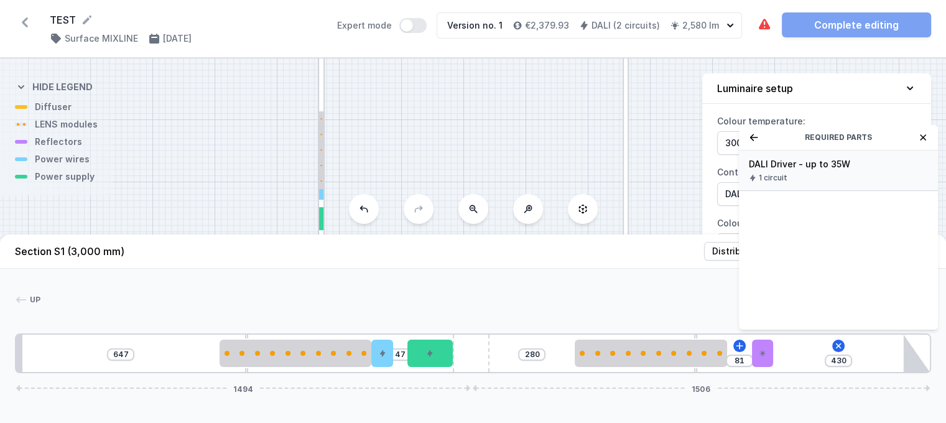
click at [775, 183] on span "1 circuit" at bounding box center [773, 178] width 29 height 10
type input "129"
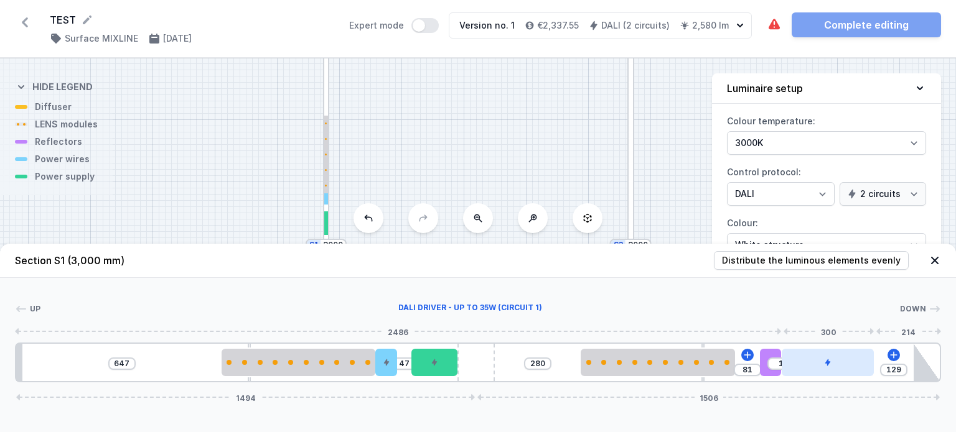
type input "130"
drag, startPoint x: 843, startPoint y: 359, endPoint x: 897, endPoint y: 358, distance: 53.5
click at [897, 358] on div at bounding box center [867, 362] width 92 height 27
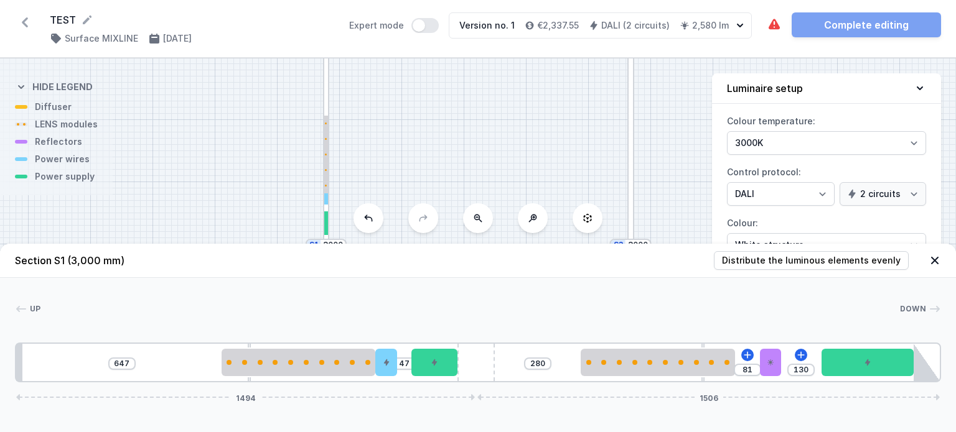
click at [539, 351] on div "647 47 280 81 130 1494 1506" at bounding box center [478, 363] width 926 height 40
drag, startPoint x: 438, startPoint y: 370, endPoint x: 450, endPoint y: 368, distance: 12.7
click at [450, 368] on div at bounding box center [434, 362] width 46 height 27
drag, startPoint x: 388, startPoint y: 373, endPoint x: 404, endPoint y: 371, distance: 16.4
click at [404, 371] on div "647 47 280 81 130 1494 1506" at bounding box center [478, 363] width 926 height 40
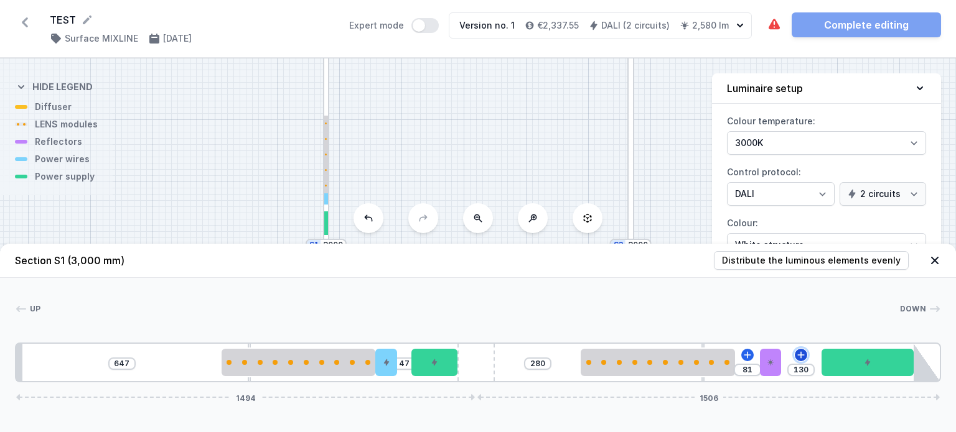
click at [799, 352] on icon at bounding box center [801, 355] width 10 height 10
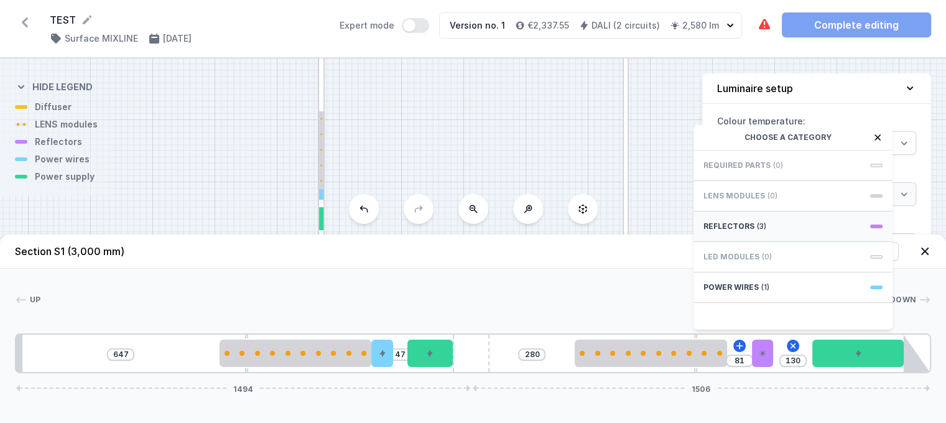
click at [744, 231] on span "Reflectors" at bounding box center [729, 227] width 51 height 10
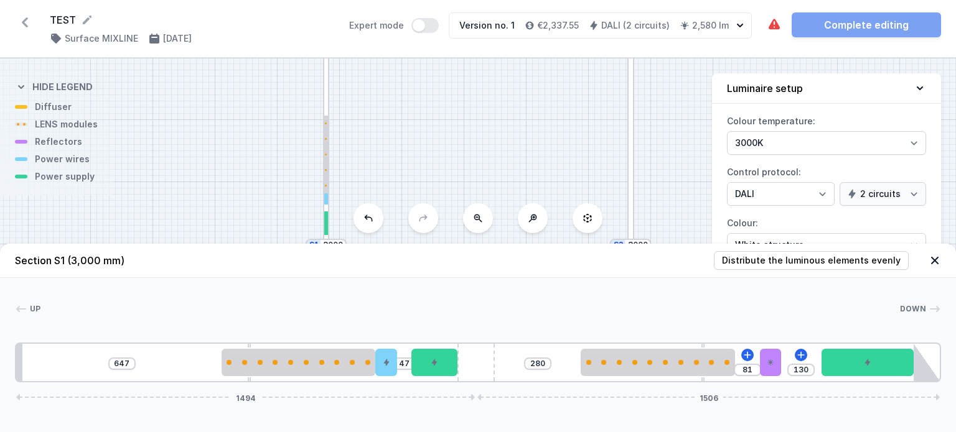
drag, startPoint x: 381, startPoint y: 365, endPoint x: 406, endPoint y: 363, distance: 24.9
click at [406, 363] on div "647 47 280 81 130 1494 1506" at bounding box center [478, 363] width 926 height 40
drag, startPoint x: 436, startPoint y: 358, endPoint x: 457, endPoint y: 350, distance: 22.6
click at [457, 350] on div at bounding box center [434, 362] width 46 height 27
drag, startPoint x: 388, startPoint y: 370, endPoint x: 407, endPoint y: 368, distance: 18.8
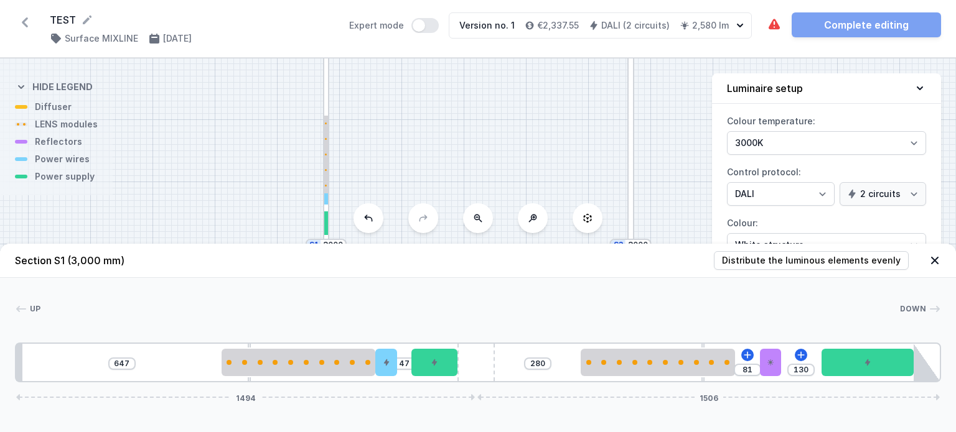
click at [407, 368] on div "647 47 280 81 130 1494 1506" at bounding box center [478, 363] width 926 height 40
drag, startPoint x: 388, startPoint y: 366, endPoint x: 403, endPoint y: 364, distance: 15.1
click at [403, 364] on div "647 47 280 81 130 1494 1506" at bounding box center [478, 363] width 926 height 40
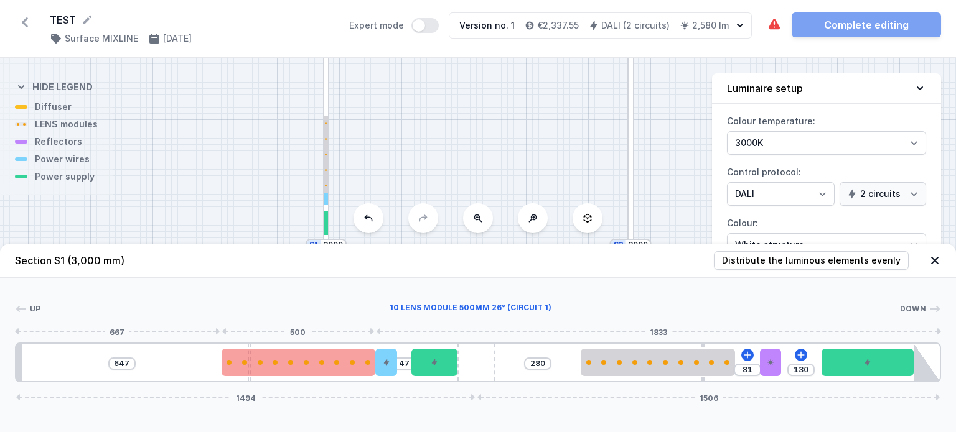
click at [254, 373] on div at bounding box center [299, 362] width 154 height 27
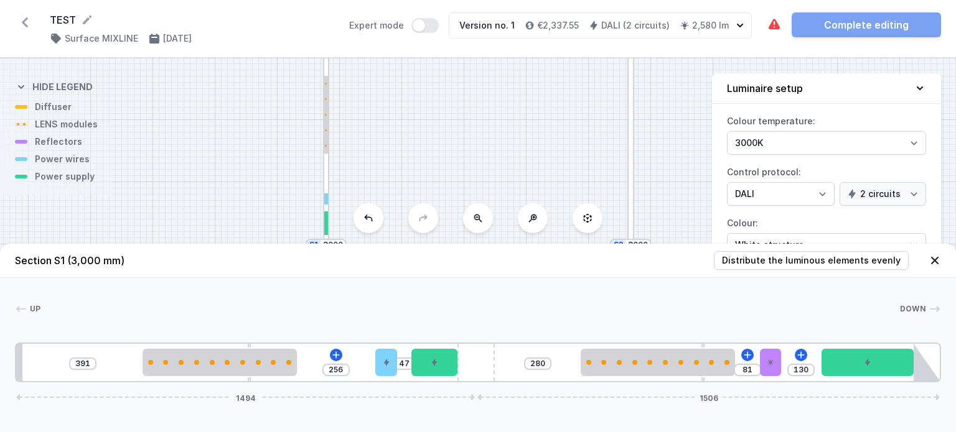
type input "383"
type input "264"
type input "369"
type input "278"
type input "353"
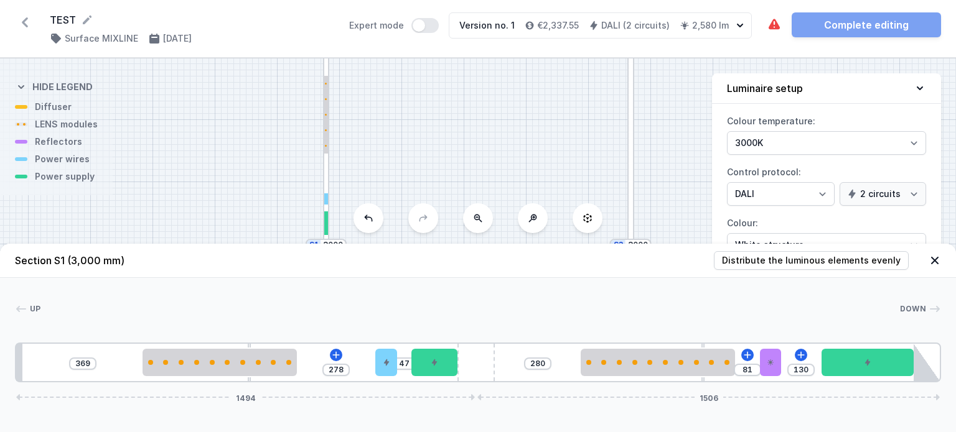
type input "294"
type input "327"
type input "320"
type input "237"
type input "405"
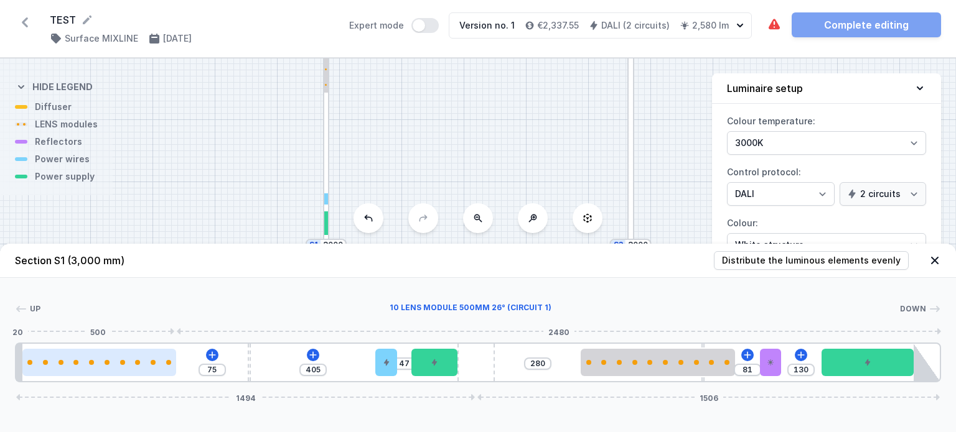
type input "28"
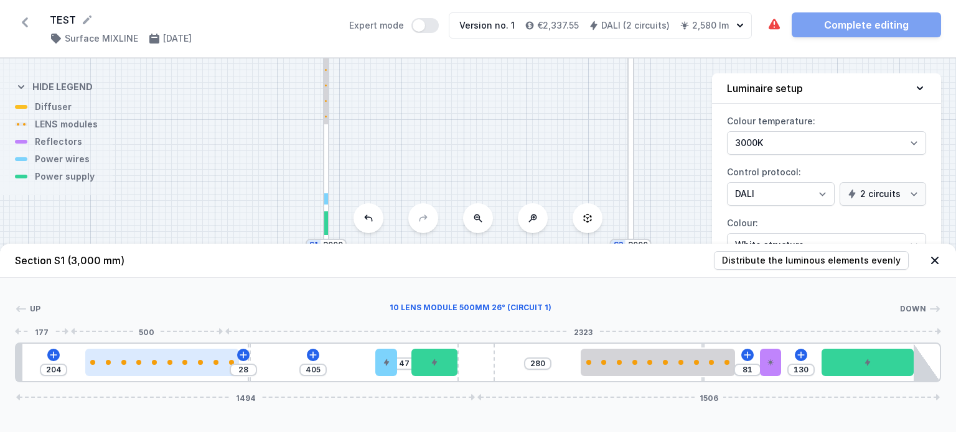
type input "237"
drag, startPoint x: 261, startPoint y: 371, endPoint x: 122, endPoint y: 360, distance: 139.3
click at [122, 360] on div at bounding box center [172, 362] width 154 height 27
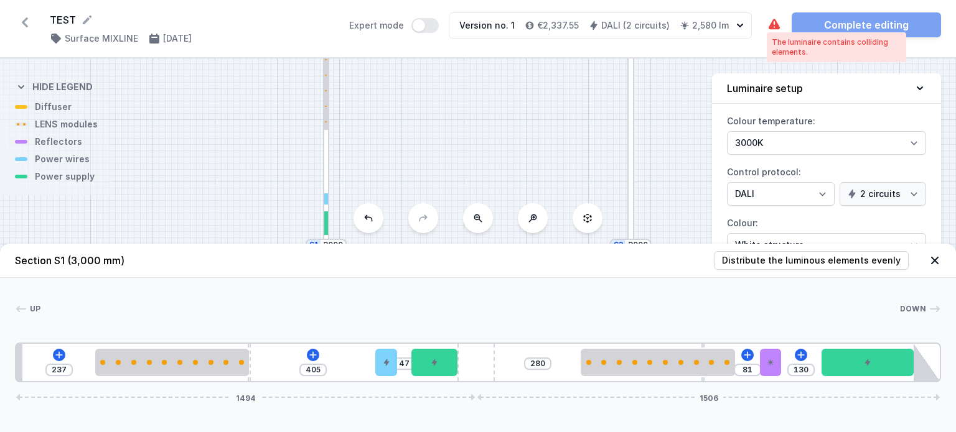
click at [767, 24] on icon at bounding box center [774, 24] width 15 height 15
click at [308, 353] on icon at bounding box center [313, 355] width 10 height 10
click at [148, 325] on div "Up Down 1 2 1 3 4 5 2 6 3 2 1 7 1 8 1 9 237 405 47 280 81 130 1494 1506 257 500…" at bounding box center [478, 330] width 956 height 105
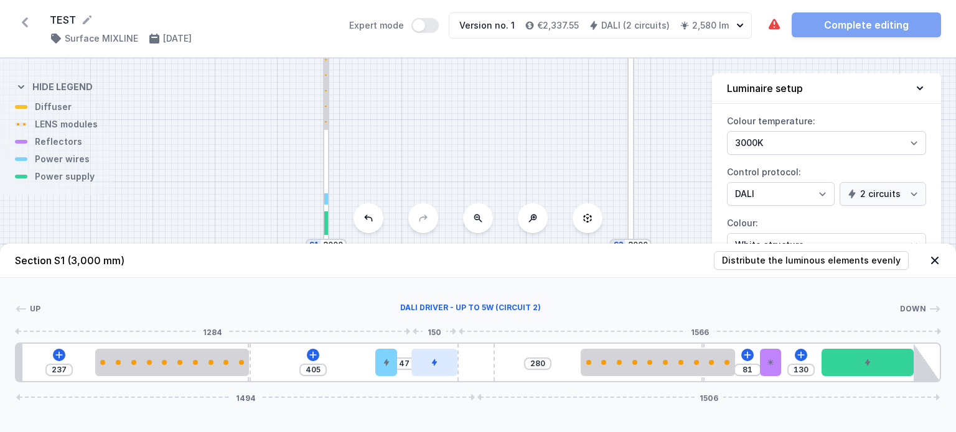
drag, startPoint x: 432, startPoint y: 365, endPoint x: 450, endPoint y: 363, distance: 18.8
click at [450, 363] on div at bounding box center [434, 362] width 46 height 27
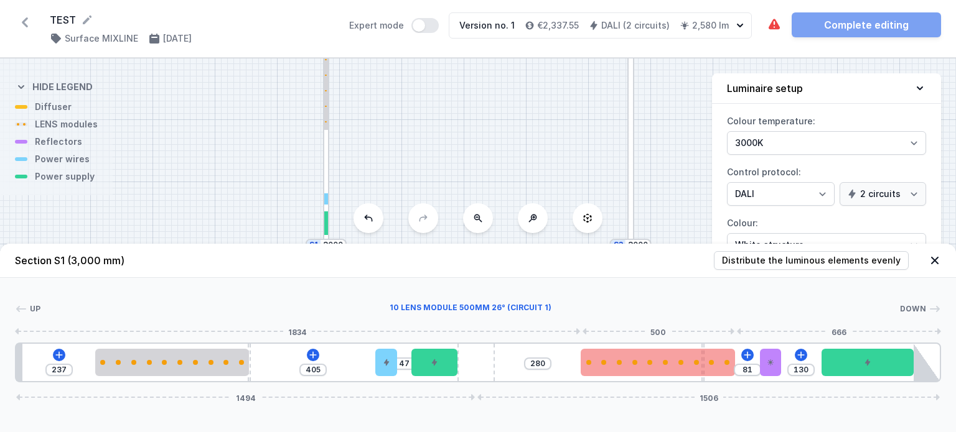
type input "177"
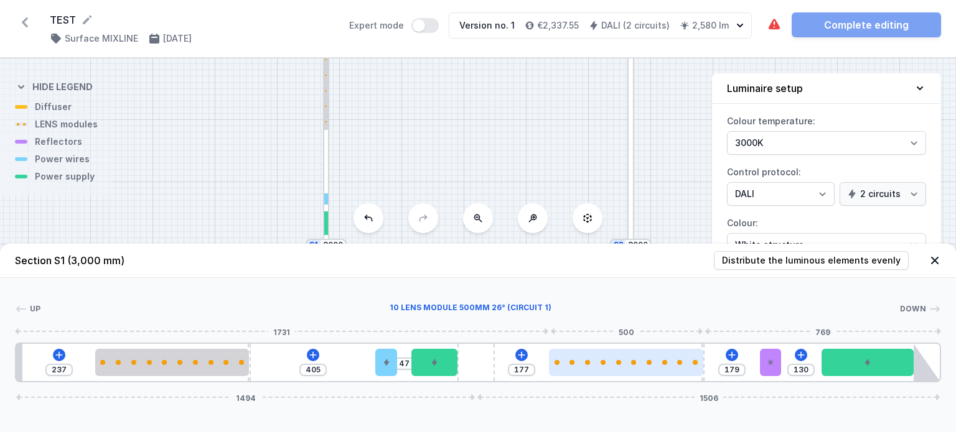
drag, startPoint x: 696, startPoint y: 363, endPoint x: 692, endPoint y: 357, distance: 8.1
click at [675, 363] on div at bounding box center [626, 362] width 154 height 5
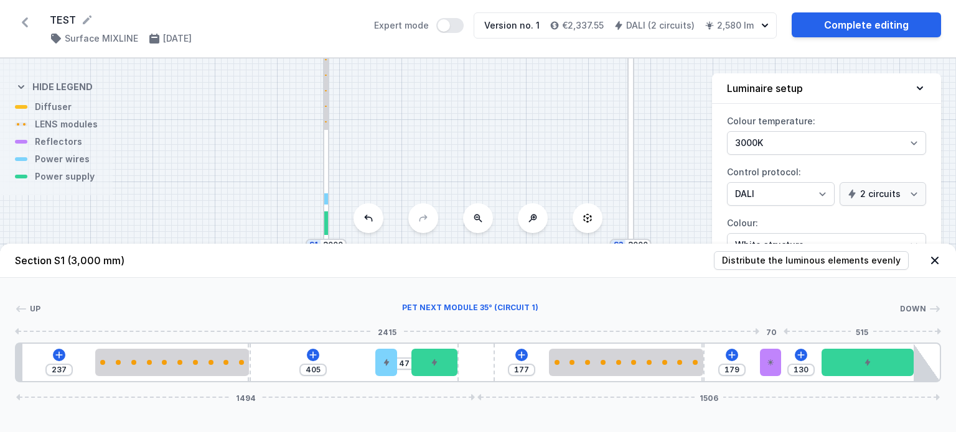
type input "140"
type input "169"
type input "142"
type input "167"
type input "144"
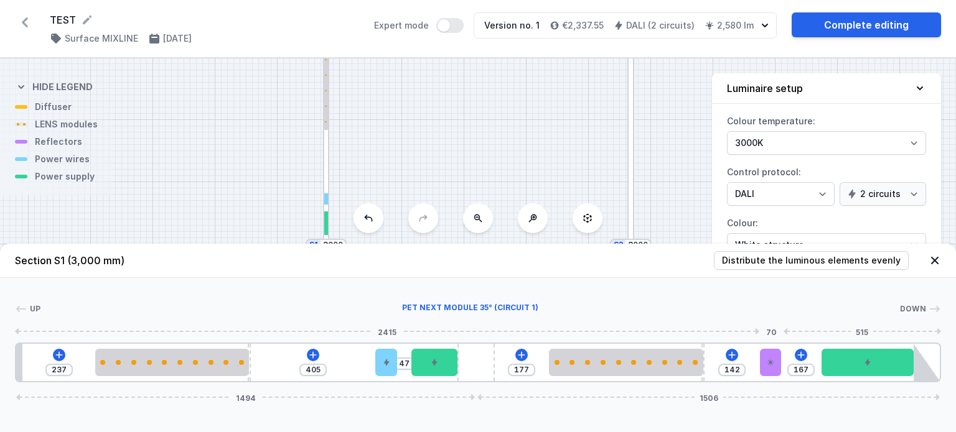
type input "165"
type input "146"
type input "163"
type input "148"
type input "161"
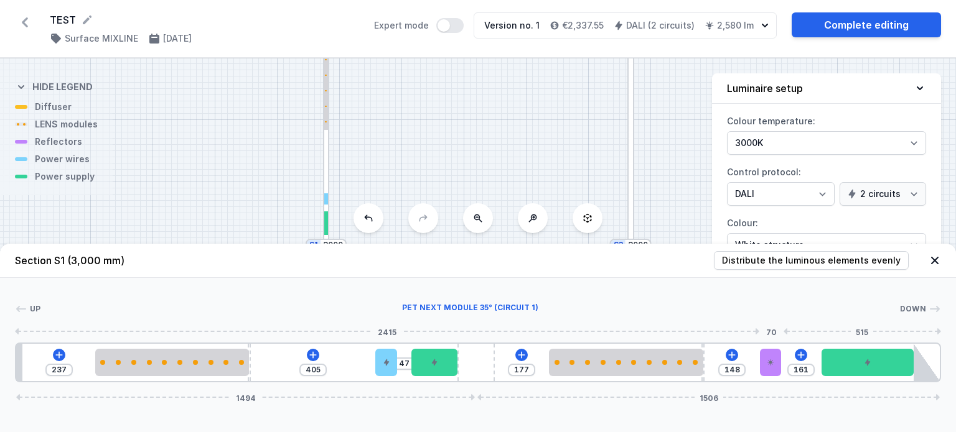
type input "152"
type input "157"
type input "154"
type input "155"
type input "156"
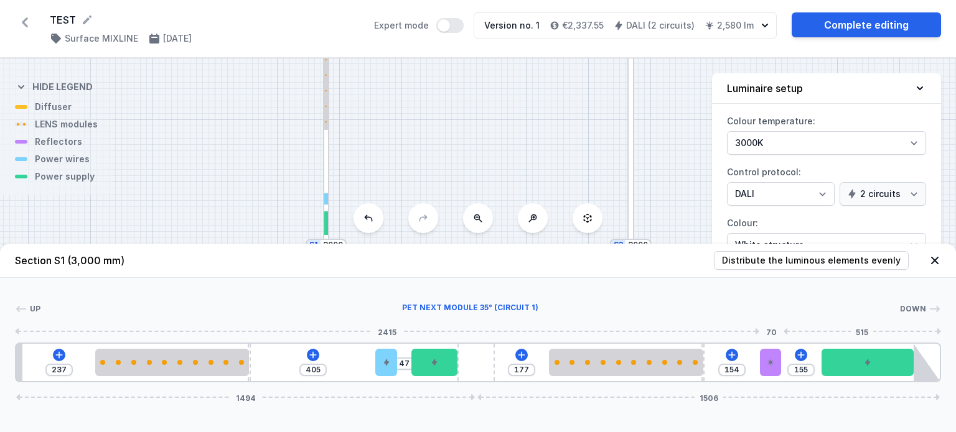
type input "153"
type input "160"
type input "149"
type input "162"
type input "147"
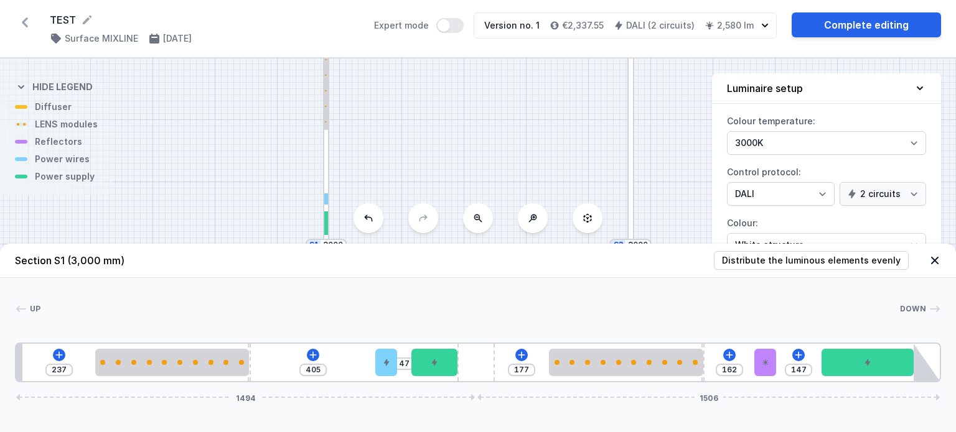
type input "152"
type input "157"
type input "148"
type input "161"
type input "144"
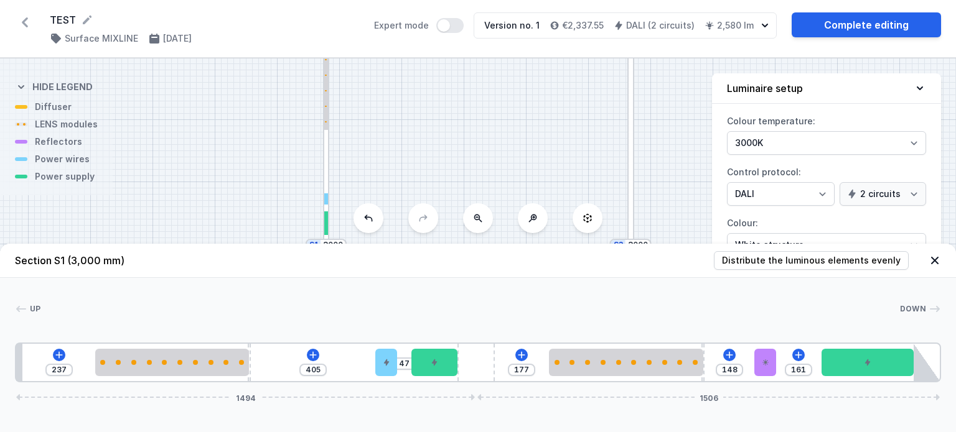
type input "165"
type input "140"
click at [779, 363] on div "237 405 47 177 140 169 1494 1506" at bounding box center [478, 363] width 926 height 40
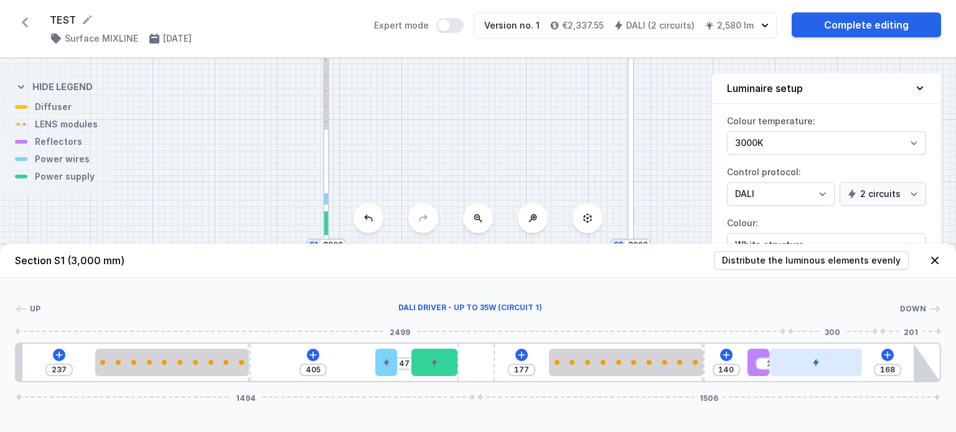
type input "55"
type input "114"
type input "71"
type input "98"
type input "73"
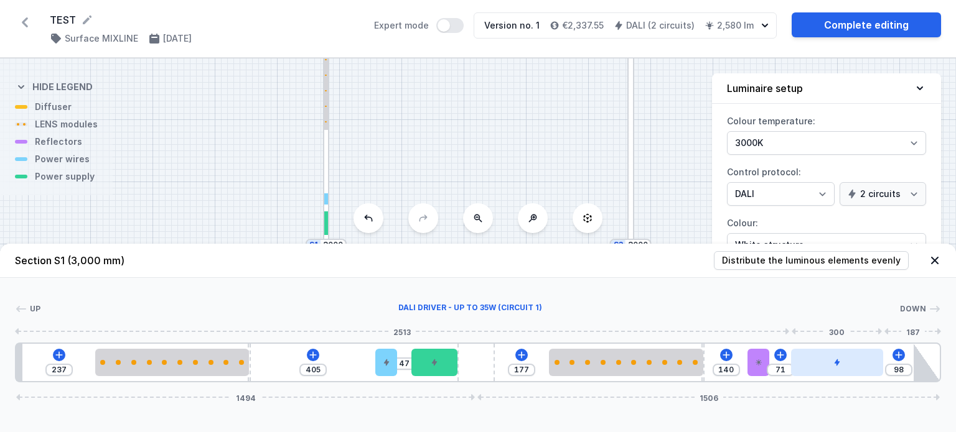
type input "96"
type input "75"
type input "94"
type input "79"
type input "90"
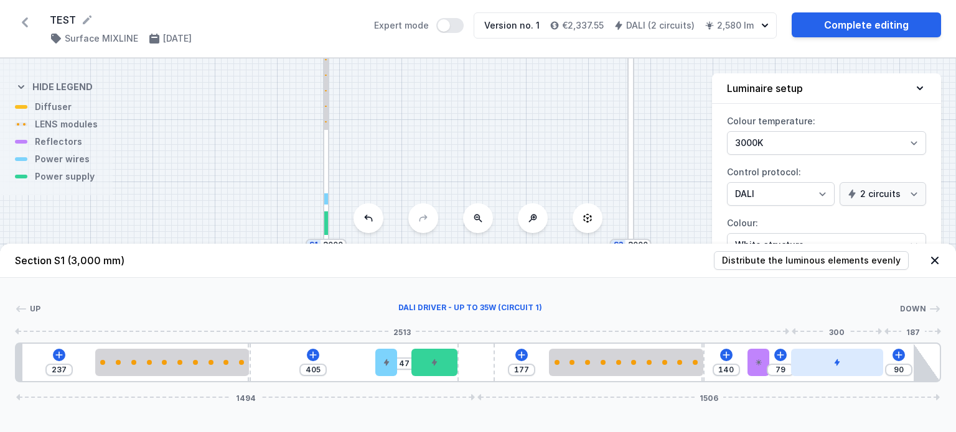
type input "81"
type input "88"
type input "82"
type input "87"
type input "84"
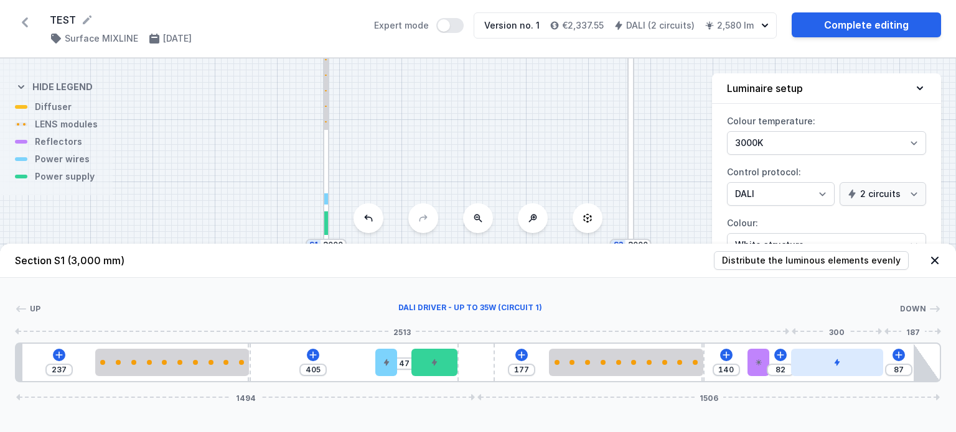
type input "85"
type input "86"
type input "83"
type input "88"
type input "81"
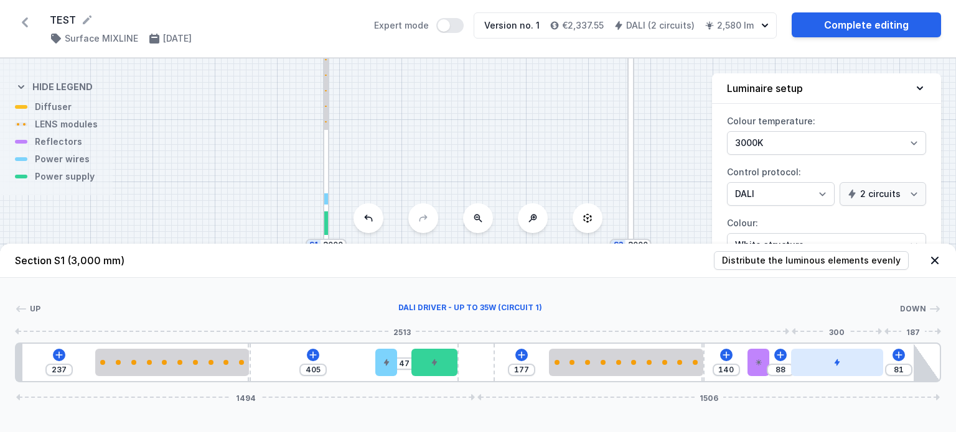
type input "90"
type input "79"
type input "102"
type input "67"
type input "106"
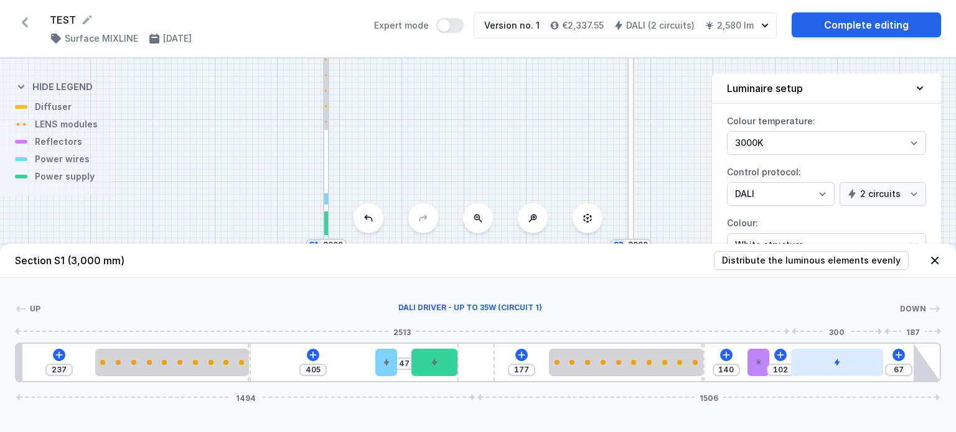
type input "63"
type input "116"
type input "53"
type input "118"
type input "51"
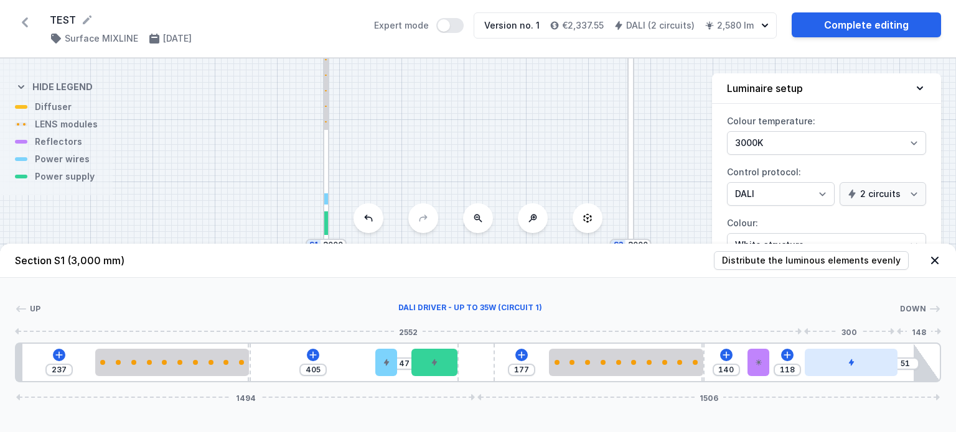
click at [881, 361] on div at bounding box center [851, 362] width 92 height 27
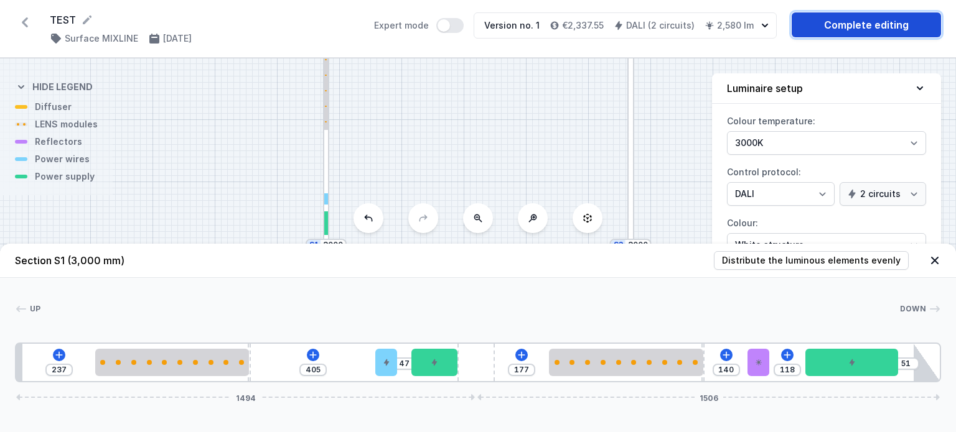
click at [839, 16] on link "Complete editing" at bounding box center [865, 24] width 149 height 25
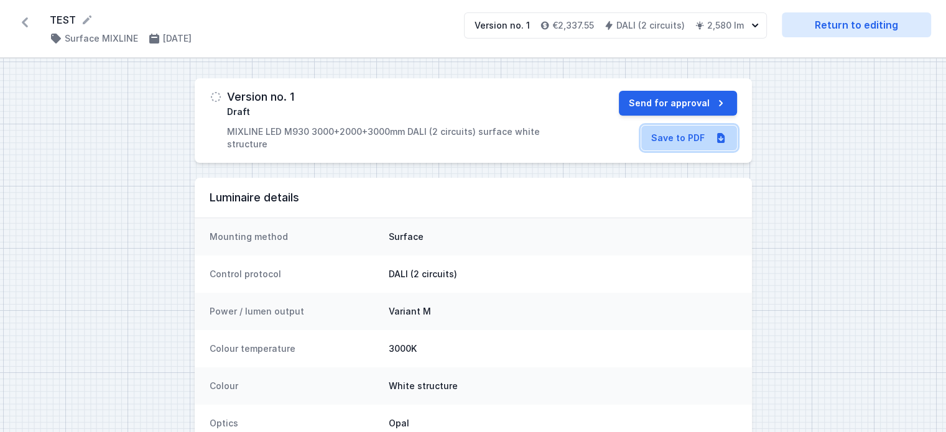
click at [687, 143] on link "Save to PDF" at bounding box center [689, 138] width 96 height 25
select select "4"
select select "true"
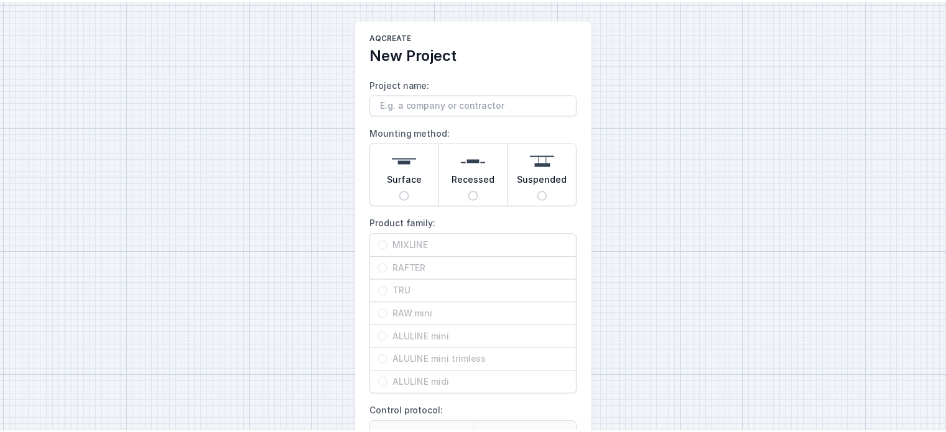
scroll to position [189, 0]
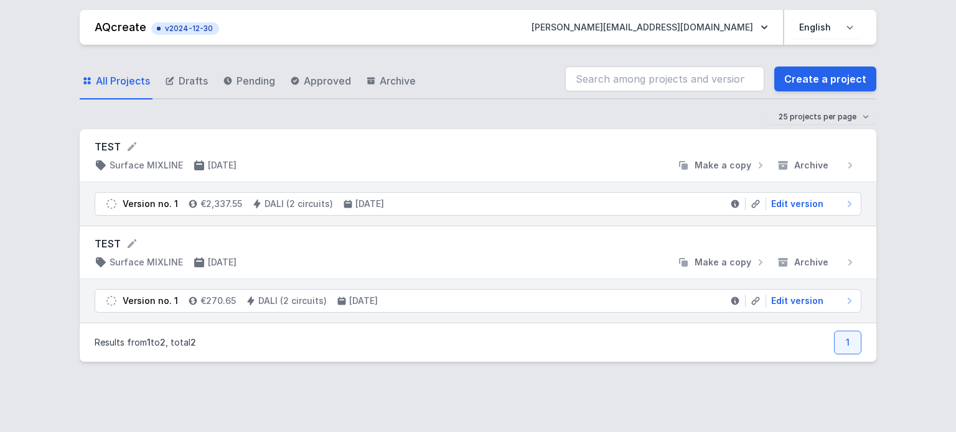
select select "4"
select select "true"
select select "4"
select select "true"
